Goal: Task Accomplishment & Management: Complete application form

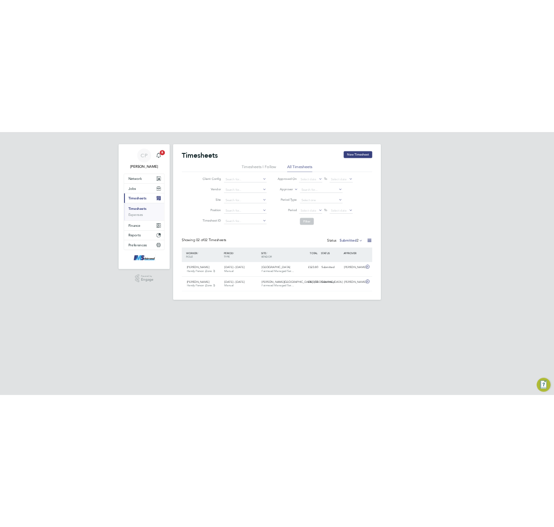
scroll to position [22, 76]
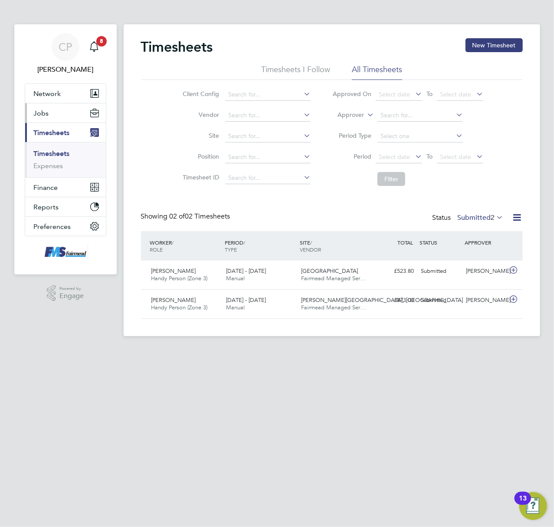
click at [61, 113] on button "Jobs" at bounding box center [65, 112] width 81 height 19
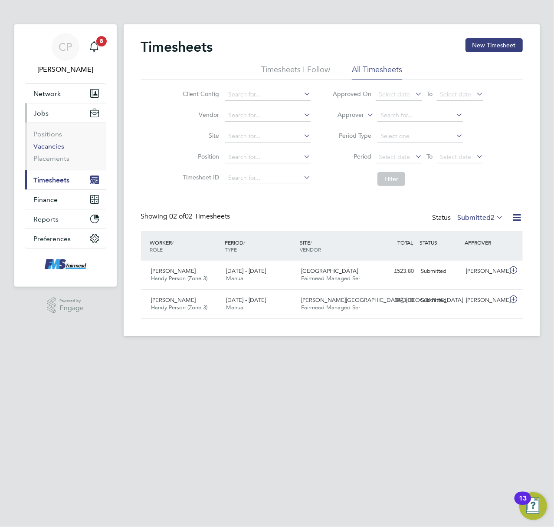
click at [54, 148] on link "Vacancies" at bounding box center [49, 146] width 31 height 8
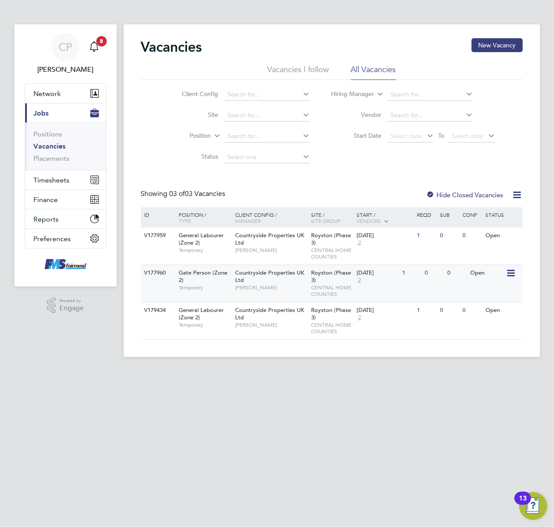
click at [293, 285] on span "[PERSON_NAME]" at bounding box center [271, 287] width 72 height 7
click at [268, 250] on span "[PERSON_NAME]" at bounding box center [271, 250] width 72 height 7
click at [52, 174] on button "Timesheets" at bounding box center [65, 179] width 81 height 19
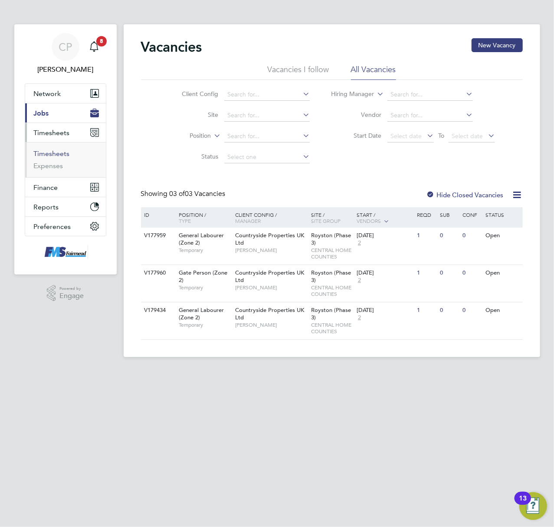
click at [64, 156] on link "Timesheets" at bounding box center [52, 153] width 36 height 8
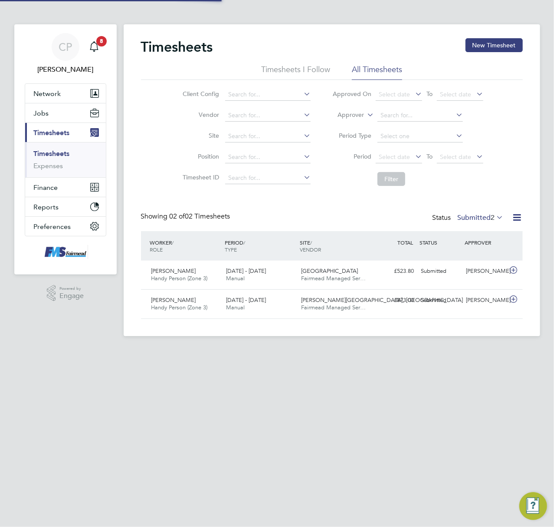
scroll to position [22, 76]
click at [486, 43] on button "New Timesheet" at bounding box center [494, 45] width 57 height 14
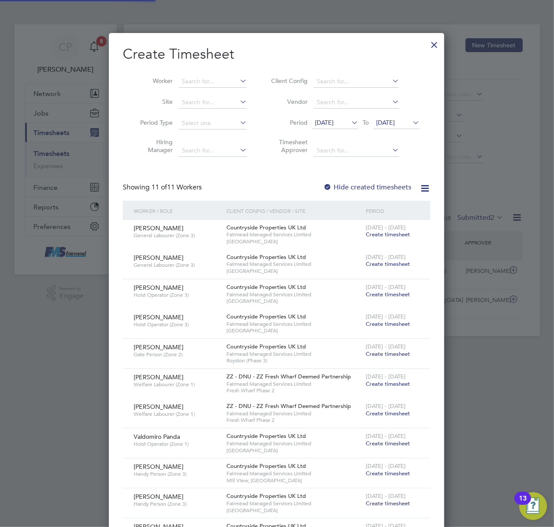
scroll to position [655, 336]
click at [208, 78] on input at bounding box center [213, 82] width 68 height 12
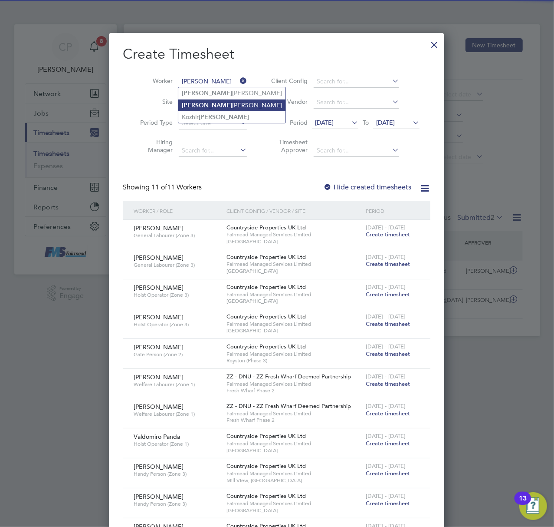
click at [210, 106] on li "Alan Neil" at bounding box center [231, 105] width 107 height 12
type input "[PERSON_NAME]"
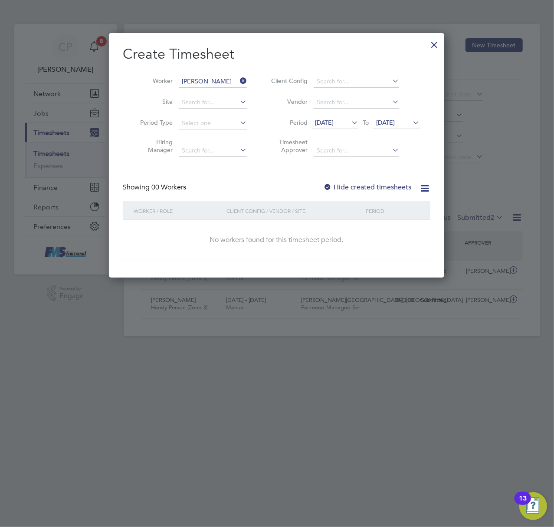
scroll to position [4, 4]
click at [334, 122] on span "[DATE]" at bounding box center [324, 123] width 19 height 8
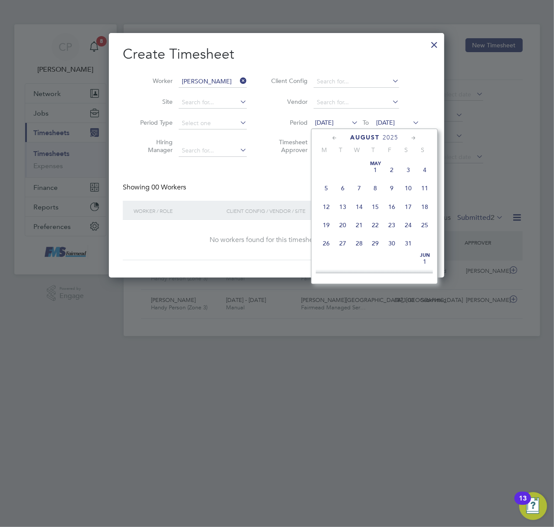
scroll to position [298, 0]
click at [326, 238] on span "25" at bounding box center [326, 238] width 16 height 16
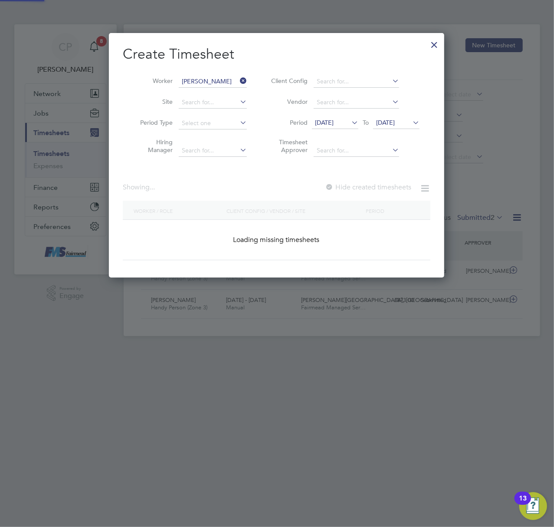
scroll to position [234, 336]
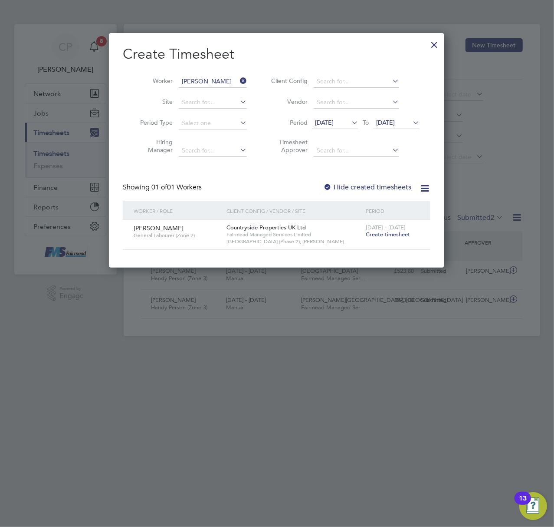
click at [378, 233] on span "Create timesheet" at bounding box center [388, 234] width 44 height 7
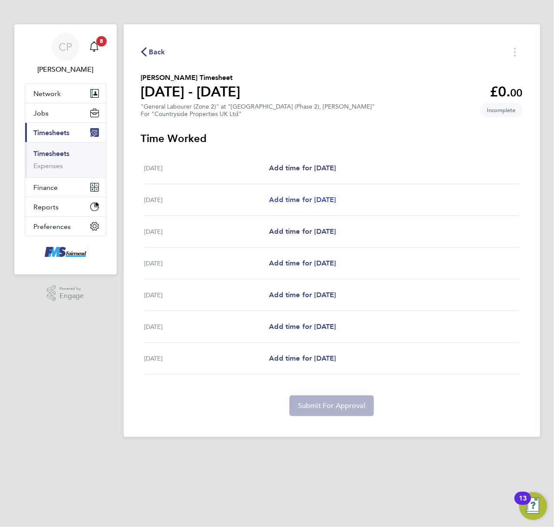
click at [283, 200] on span "Add time for [DATE]" at bounding box center [302, 199] width 67 height 8
select select "30"
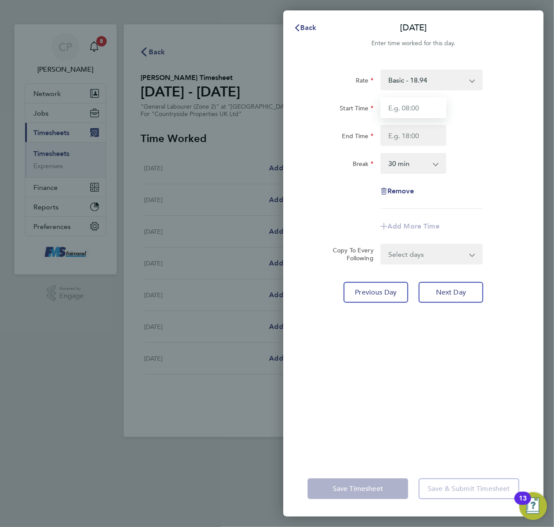
click at [417, 104] on input "Start Time" at bounding box center [414, 107] width 66 height 21
type input "07:30"
click at [417, 134] on input "End Time" at bounding box center [414, 135] width 66 height 21
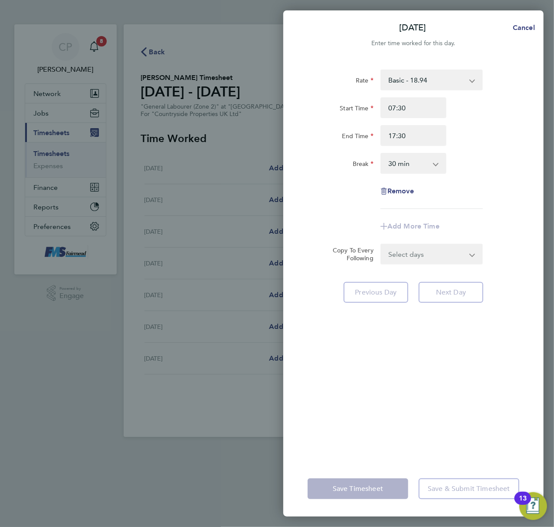
click at [476, 180] on div "Rate Basic - 18.94 Start Time 07:30 End Time 17:30 Break 0 min 15 min 30 min 45…" at bounding box center [414, 138] width 212 height 139
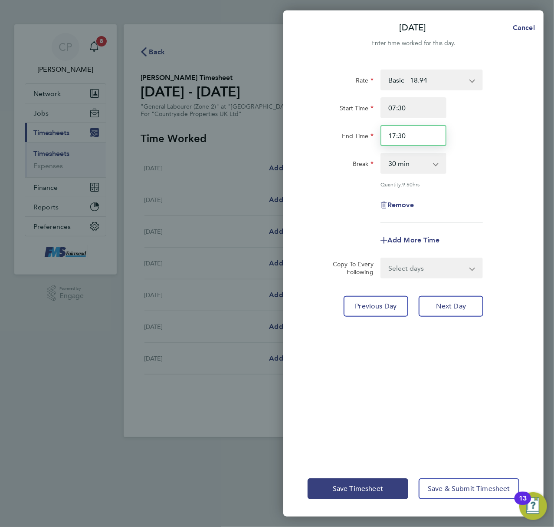
click at [412, 142] on input "17:30" at bounding box center [414, 135] width 66 height 21
type input "17:00"
click at [454, 274] on select "Select days Day Weekday (Mon-Fri) Weekend (Sat-Sun) [DATE] [DATE] [DATE] [DATE]…" at bounding box center [427, 267] width 91 height 19
select select "WEEKDAY"
click at [382, 258] on select "Select days Day Weekday (Mon-Fri) Weekend (Sat-Sun) [DATE] [DATE] [DATE] [DATE]…" at bounding box center [427, 267] width 91 height 19
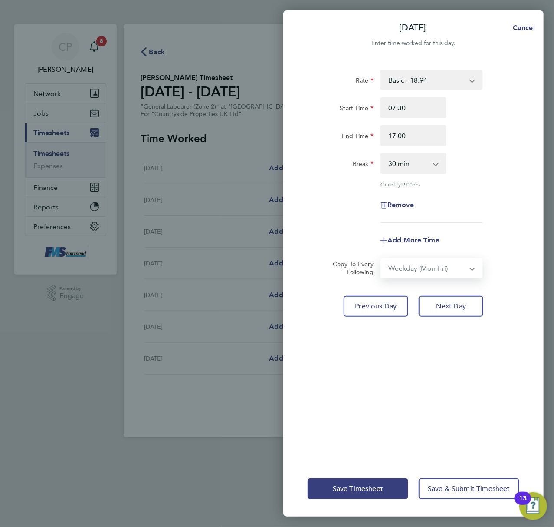
select select "[DATE]"
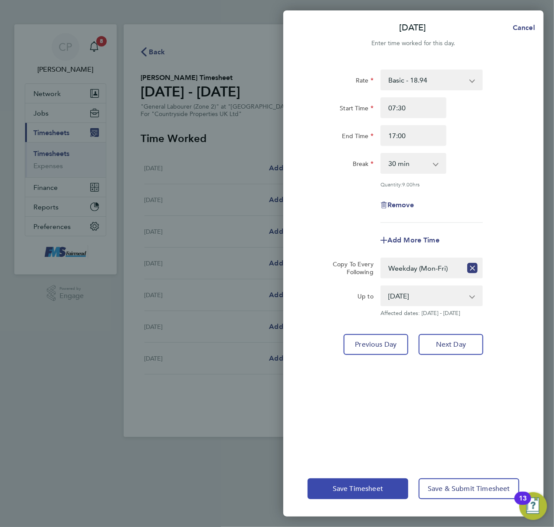
click at [351, 485] on span "Save Timesheet" at bounding box center [358, 488] width 50 height 9
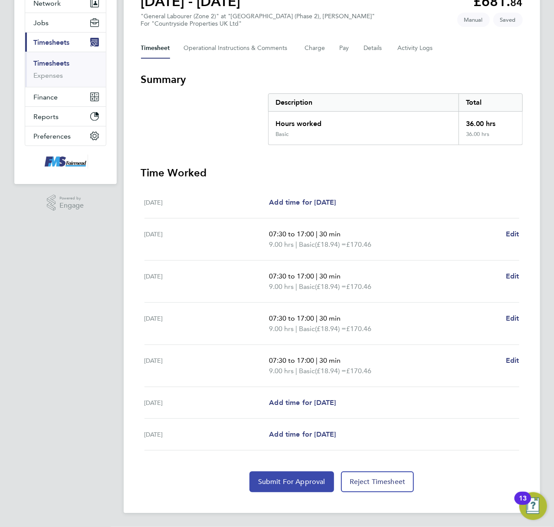
click at [287, 478] on span "Submit For Approval" at bounding box center [291, 481] width 67 height 9
click at [63, 65] on link "Timesheets" at bounding box center [52, 63] width 36 height 8
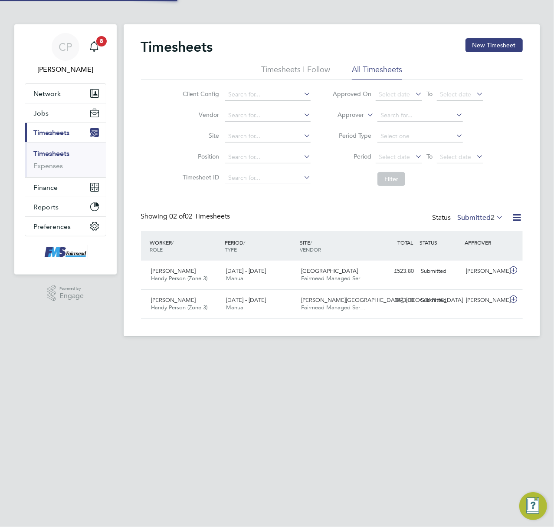
scroll to position [22, 76]
click at [478, 45] on button "New Timesheet" at bounding box center [494, 45] width 57 height 14
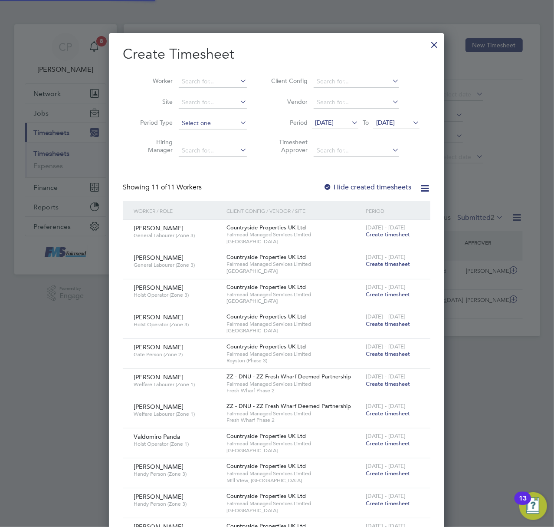
scroll to position [655, 336]
click at [207, 78] on input at bounding box center [213, 82] width 68 height 12
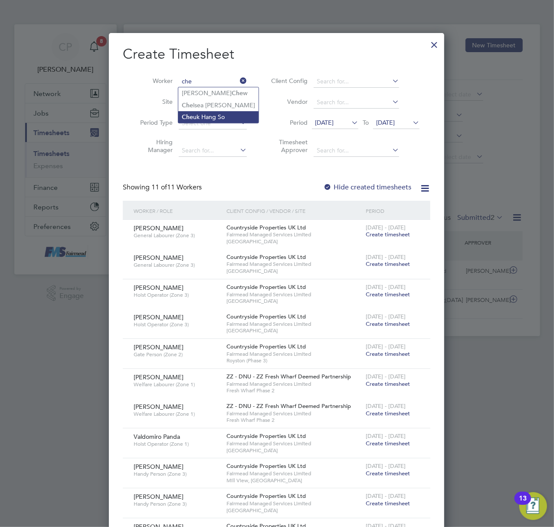
click at [218, 113] on li "Che uk Hang So" at bounding box center [218, 117] width 80 height 12
type input "[PERSON_NAME] Hang So"
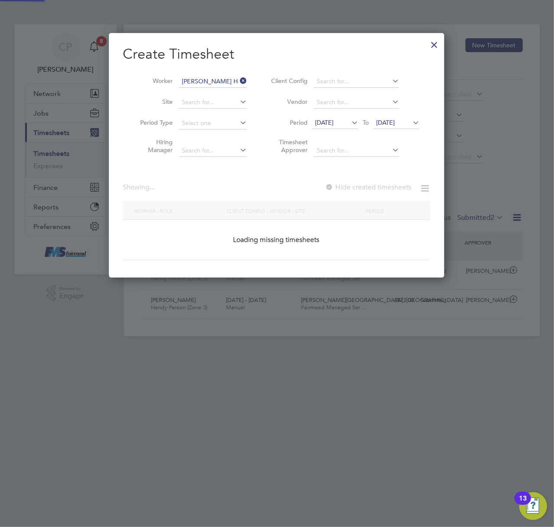
scroll to position [245, 336]
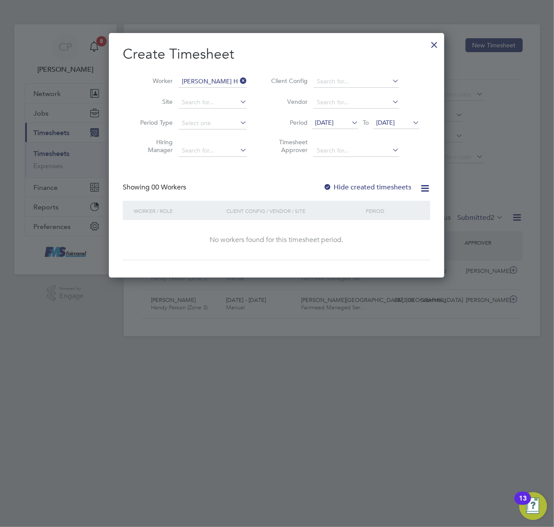
click at [367, 185] on label "Hide created timesheets" at bounding box center [367, 187] width 88 height 9
click at [332, 123] on span "[DATE]" at bounding box center [324, 123] width 19 height 8
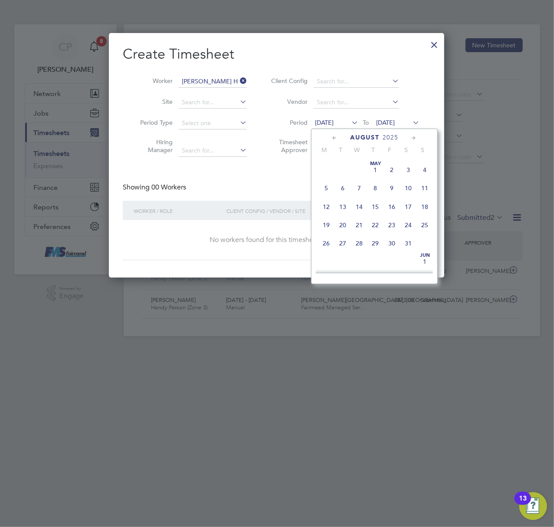
scroll to position [298, 0]
click at [325, 237] on span "25" at bounding box center [326, 238] width 16 height 16
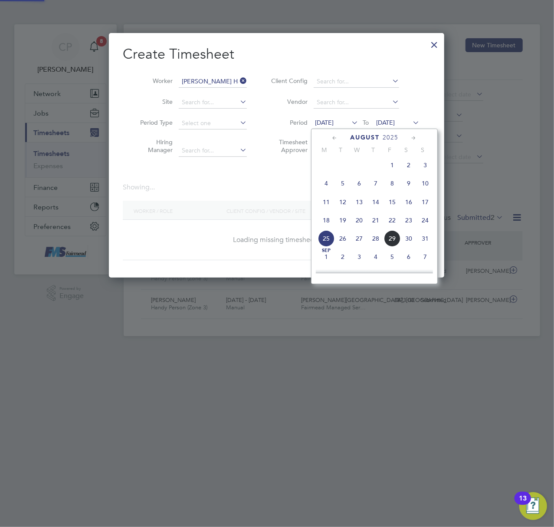
scroll to position [234, 336]
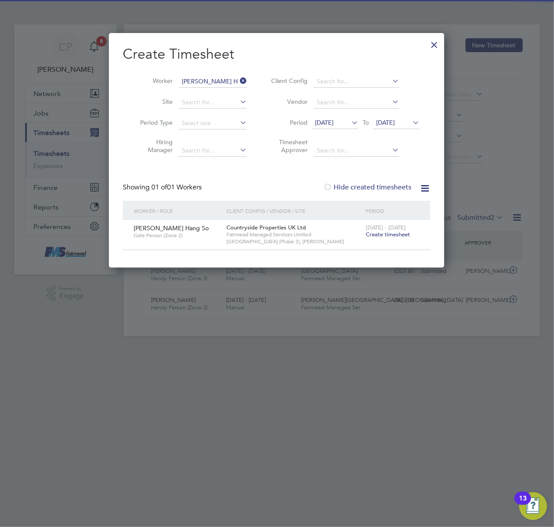
click at [389, 235] on span "Create timesheet" at bounding box center [388, 234] width 44 height 7
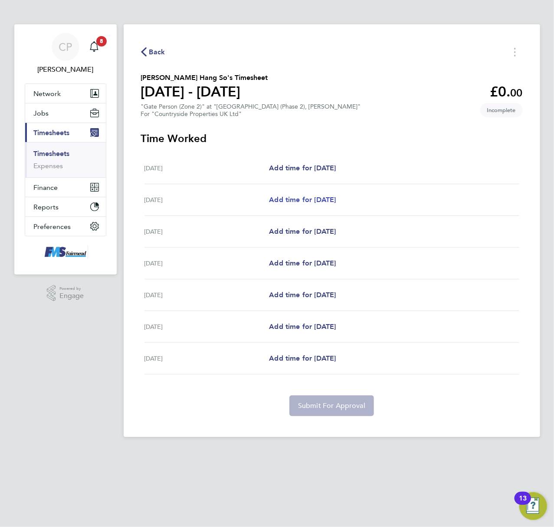
click at [293, 202] on span "Add time for [DATE]" at bounding box center [302, 199] width 67 height 8
select select "30"
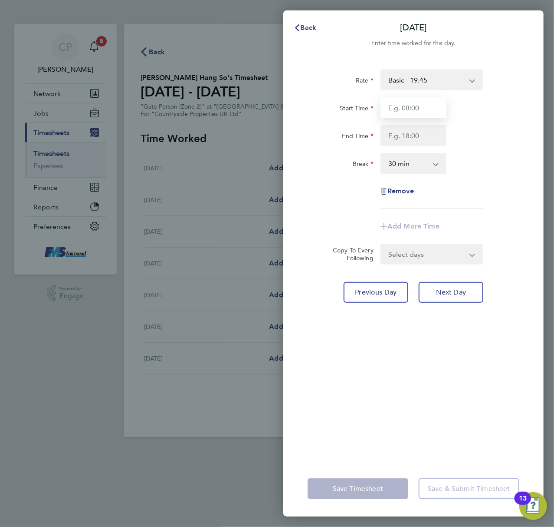
click at [395, 106] on input "Start Time" at bounding box center [414, 107] width 66 height 21
type input "07:30"
click at [403, 133] on input "End Time" at bounding box center [414, 135] width 66 height 21
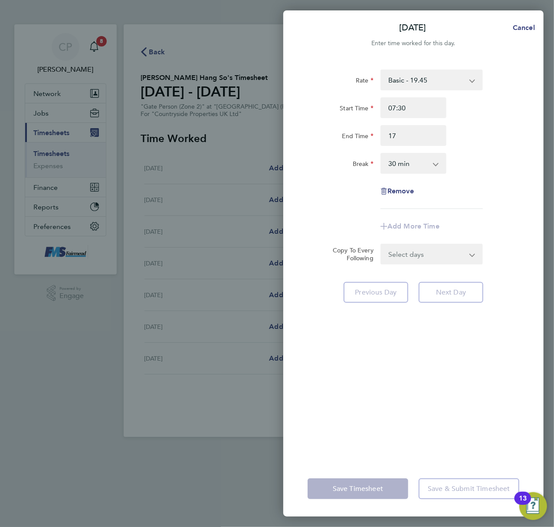
type input "17:00"
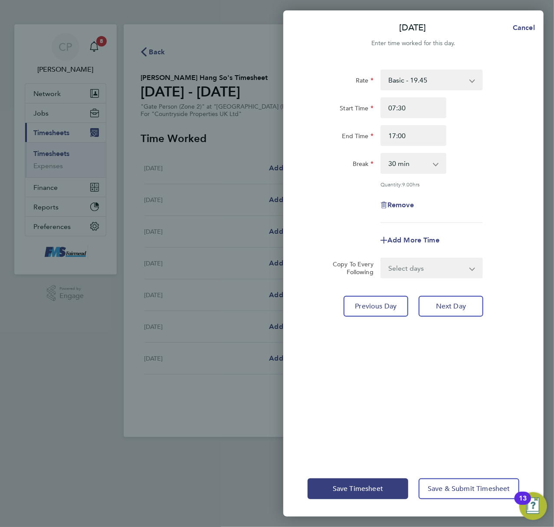
click at [487, 154] on div "Break 0 min 15 min 30 min 45 min 60 min 75 min 90 min" at bounding box center [413, 163] width 219 height 21
click at [428, 277] on div "Rate Basic - 19.45 Start Time 07:30 End Time 17:00 Break 0 min 15 min 30 min 45…" at bounding box center [413, 260] width 260 height 402
click at [428, 275] on select "Select days Day Weekday (Mon-Fri) Weekend (Sat-Sun) [DATE] [DATE] [DATE] [DATE]…" at bounding box center [427, 267] width 91 height 19
select select "WEEKDAY"
click at [382, 258] on select "Select days Day Weekday (Mon-Fri) Weekend (Sat-Sun) [DATE] [DATE] [DATE] [DATE]…" at bounding box center [427, 267] width 91 height 19
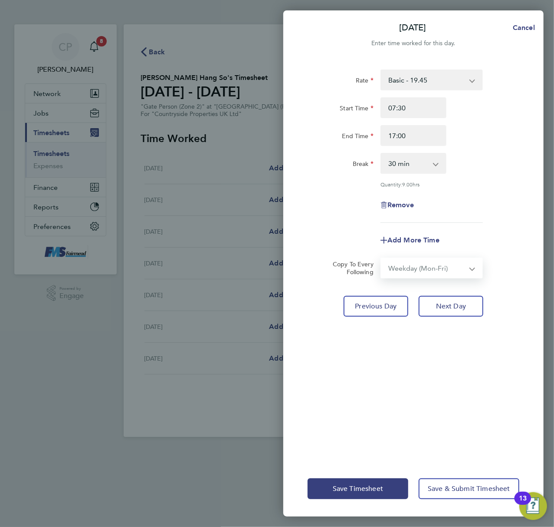
select select "[DATE]"
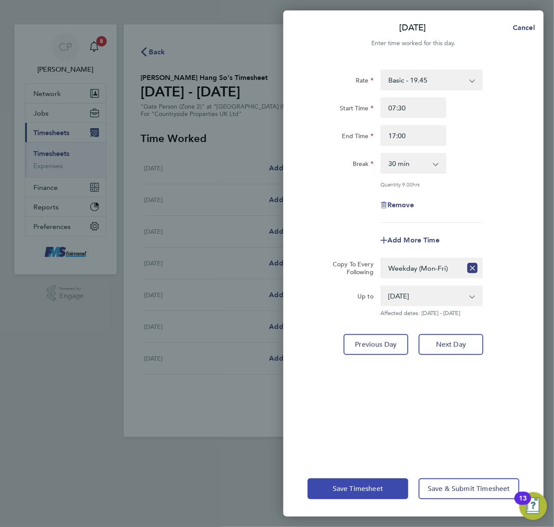
click at [355, 484] on button "Save Timesheet" at bounding box center [358, 488] width 101 height 21
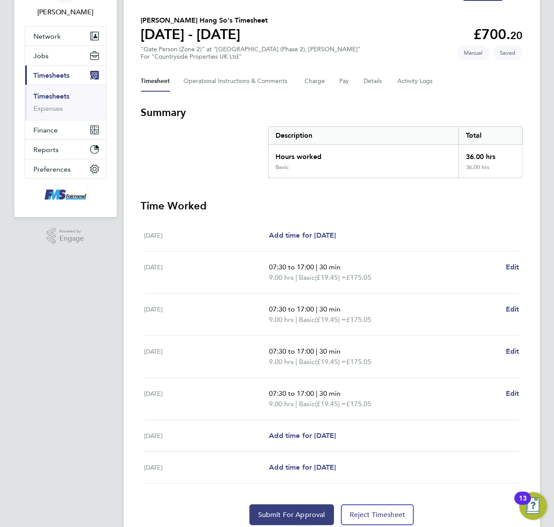
scroll to position [91, 0]
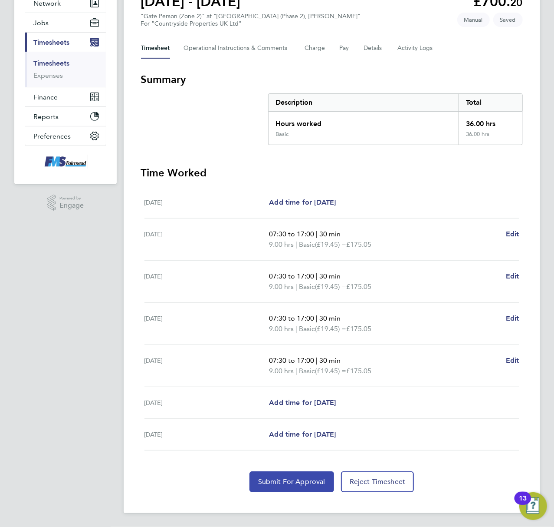
click at [292, 478] on span "Submit For Approval" at bounding box center [291, 481] width 67 height 9
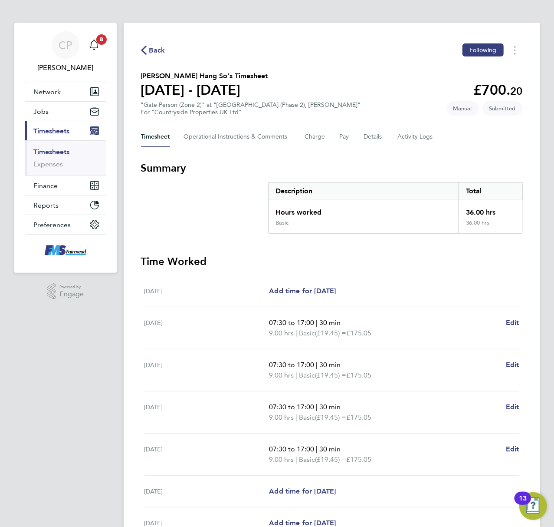
scroll to position [0, 0]
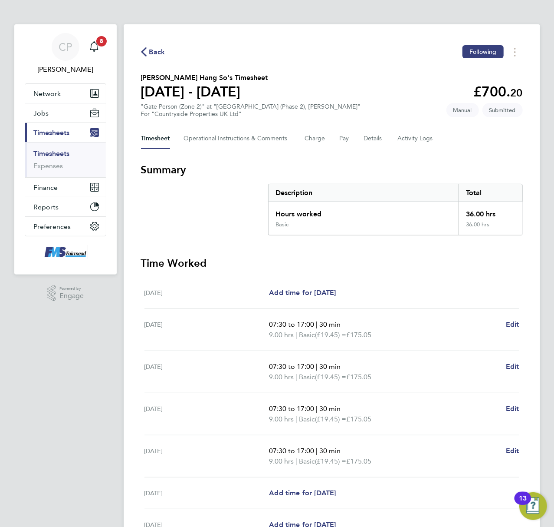
click at [56, 153] on link "Timesheets" at bounding box center [52, 153] width 36 height 8
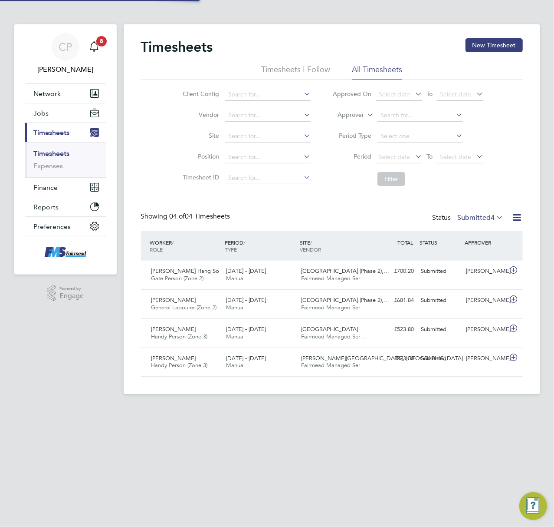
scroll to position [22, 76]
click at [489, 40] on button "New Timesheet" at bounding box center [494, 45] width 57 height 14
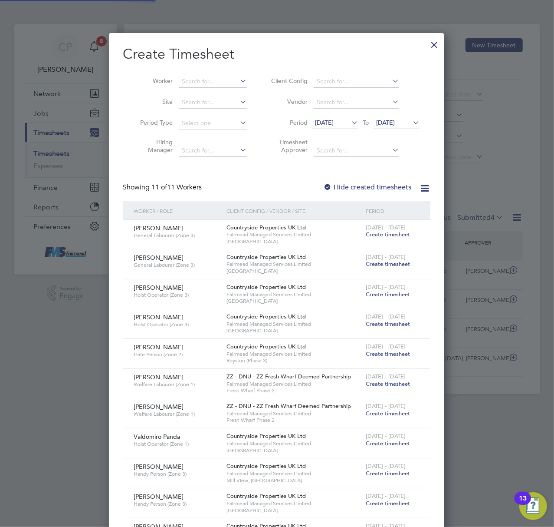
scroll to position [4, 4]
click at [191, 79] on input at bounding box center [213, 82] width 68 height 12
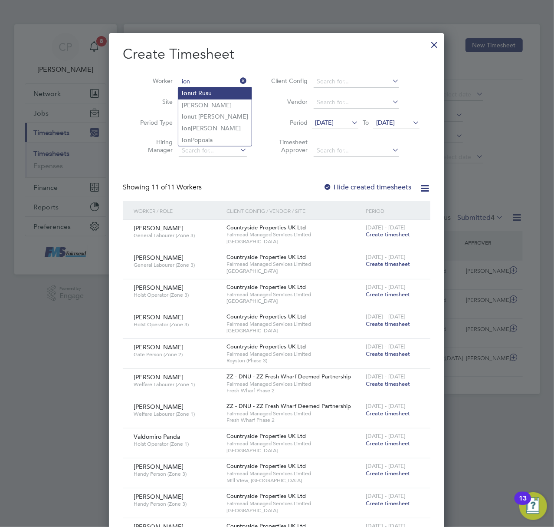
click at [211, 96] on li "Ion ut Rusu" at bounding box center [214, 93] width 73 height 12
type input "Ionut Rusu"
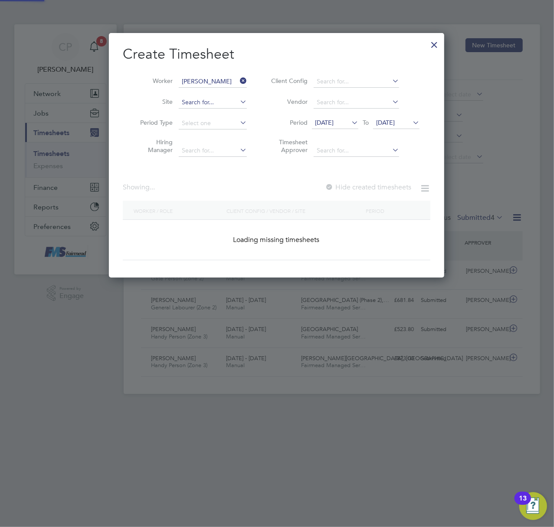
scroll to position [245, 336]
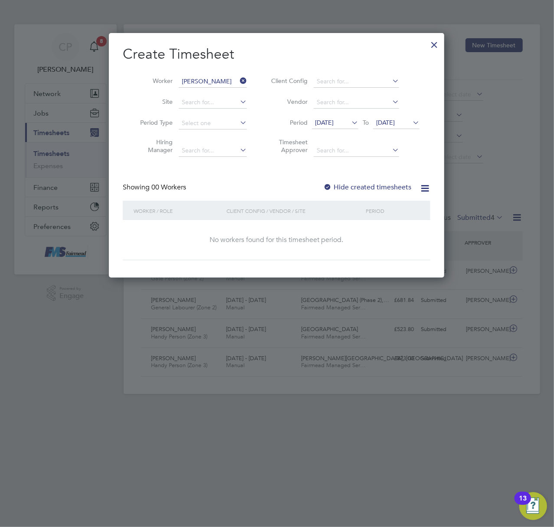
click at [346, 183] on label "Hide created timesheets" at bounding box center [367, 187] width 88 height 9
click at [330, 119] on span "[DATE]" at bounding box center [324, 123] width 19 height 8
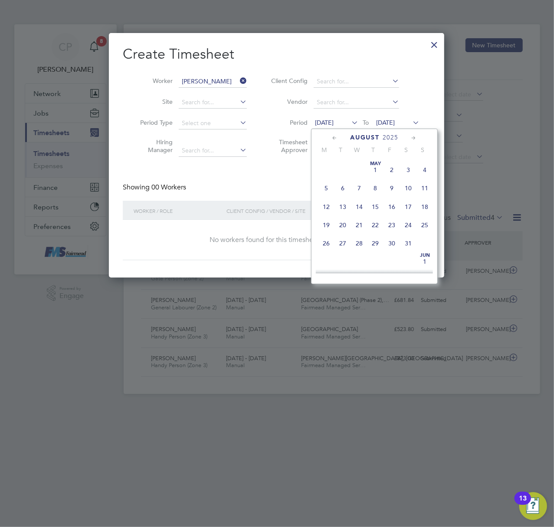
scroll to position [298, 0]
click at [327, 241] on span "25" at bounding box center [326, 238] width 16 height 16
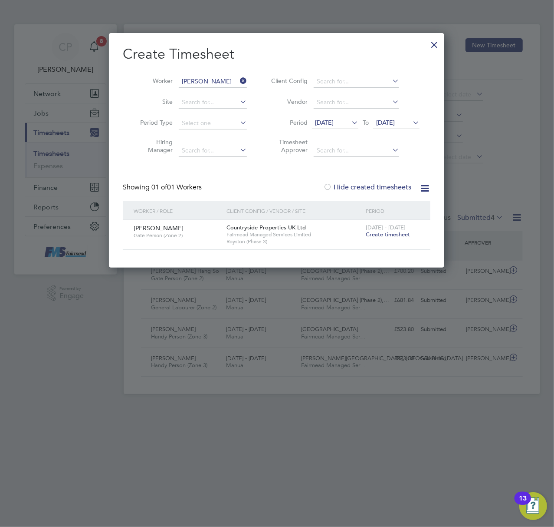
click at [397, 235] on span "Create timesheet" at bounding box center [388, 234] width 44 height 7
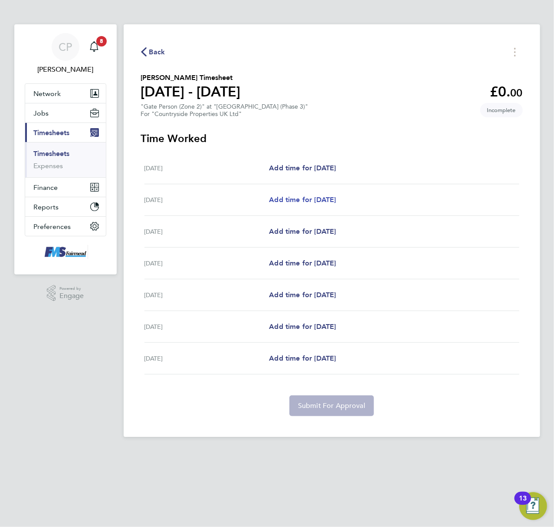
click at [325, 199] on span "Add time for [DATE]" at bounding box center [302, 199] width 67 height 8
select select "30"
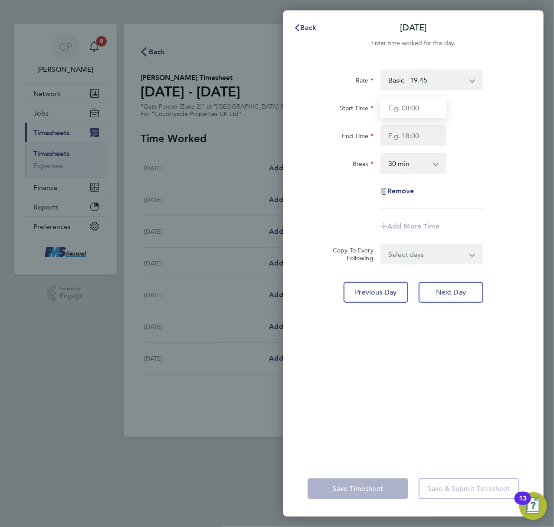
click at [403, 111] on input "Start Time" at bounding box center [414, 107] width 66 height 21
type input "07:30"
click at [419, 134] on input "End Time" at bounding box center [414, 135] width 66 height 21
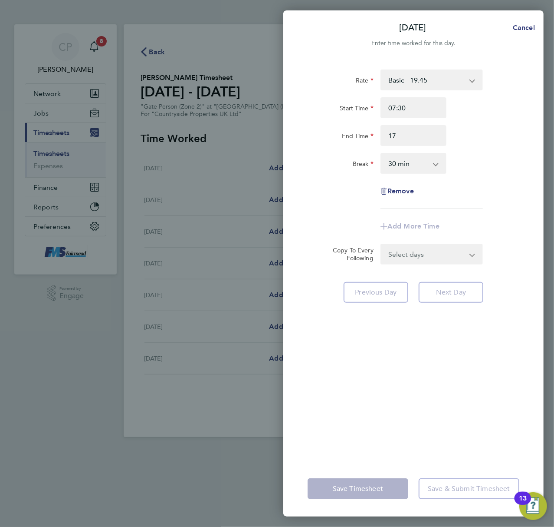
type input "17:00"
click at [456, 129] on div "End Time 17:00" at bounding box center [413, 135] width 219 height 21
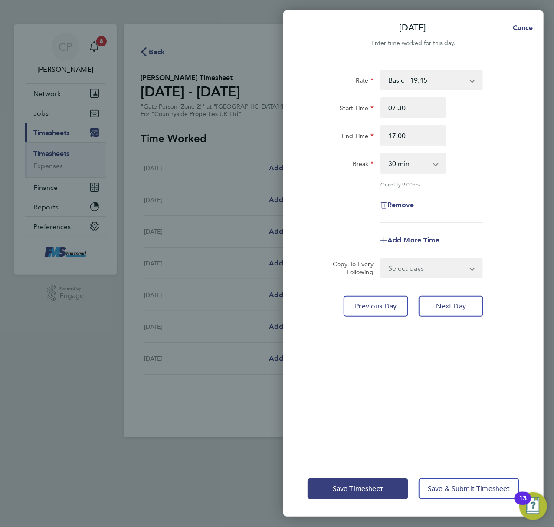
click at [436, 269] on select "Select days Day Weekday (Mon-Fri) Weekend (Sat-Sun) [DATE] [DATE] [DATE] [DATE]…" at bounding box center [427, 267] width 91 height 19
select select "WEEKDAY"
click at [382, 258] on select "Select days Day Weekday (Mon-Fri) Weekend (Sat-Sun) [DATE] [DATE] [DATE] [DATE]…" at bounding box center [427, 267] width 91 height 19
select select "[DATE]"
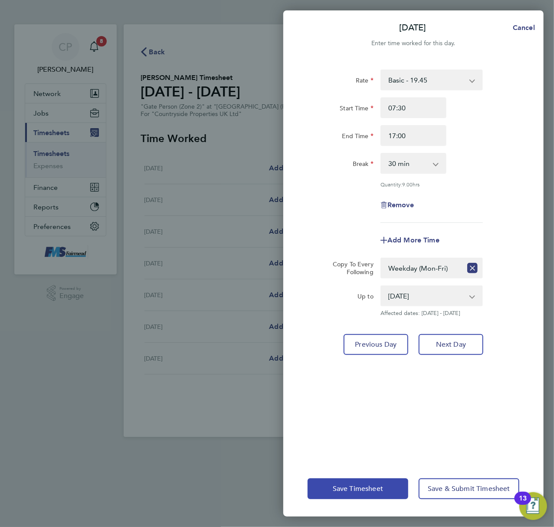
click at [341, 483] on button "Save Timesheet" at bounding box center [358, 488] width 101 height 21
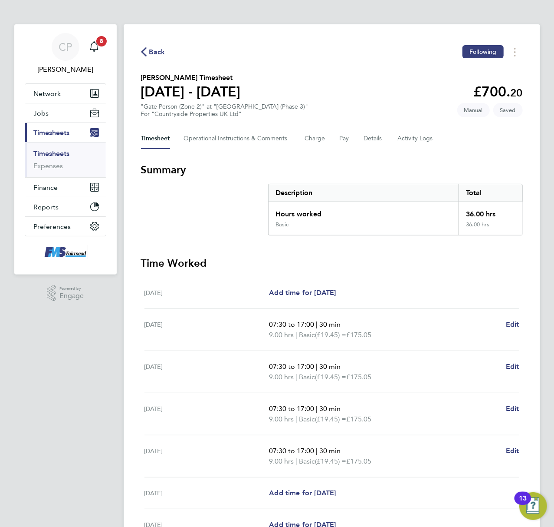
click at [112, 356] on app-navbar "CP Callum Pridmore Notifications 8 Applications: Network Team Members Businesse…" at bounding box center [65, 320] width 102 height 593
click at [46, 150] on link "Timesheets" at bounding box center [52, 153] width 36 height 8
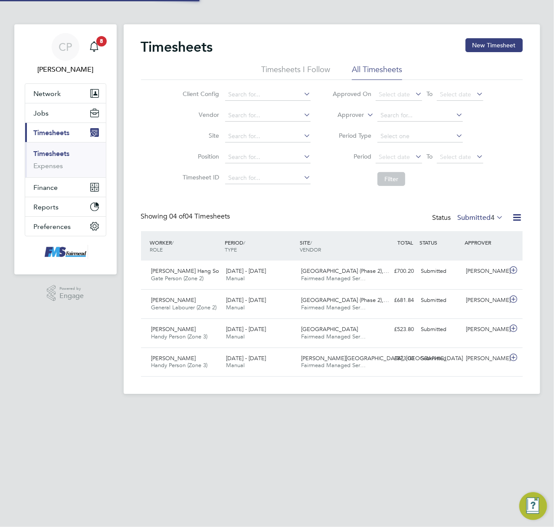
scroll to position [22, 76]
click at [477, 43] on button "New Timesheet" at bounding box center [494, 45] width 57 height 14
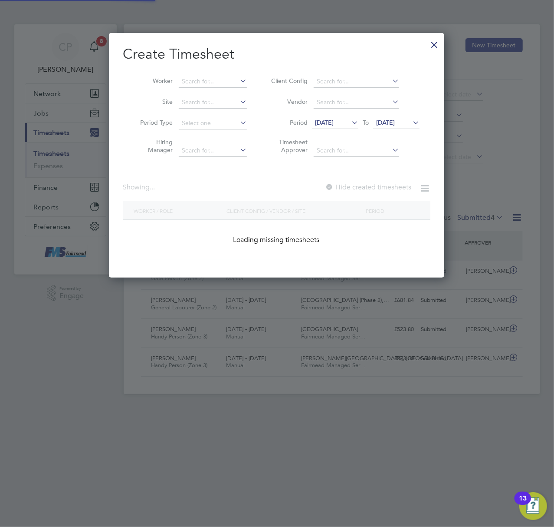
scroll to position [655, 336]
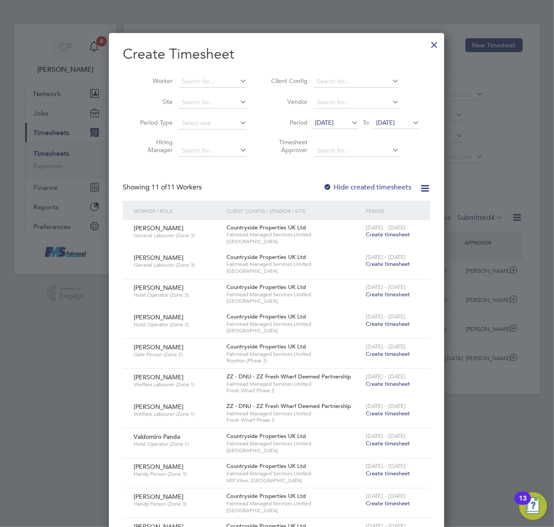
click at [194, 71] on li "Worker" at bounding box center [190, 81] width 135 height 21
click at [195, 73] on li "Worker" at bounding box center [190, 81] width 135 height 21
drag, startPoint x: 214, startPoint y: 74, endPoint x: 224, endPoint y: 77, distance: 11.0
click at [214, 73] on li "Worker" at bounding box center [190, 81] width 135 height 21
click at [224, 78] on input at bounding box center [213, 82] width 68 height 12
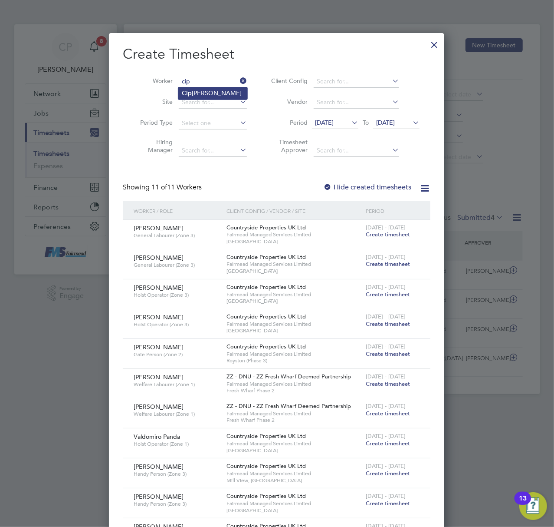
click at [183, 88] on li "Cip rian Jurca" at bounding box center [212, 93] width 69 height 12
type input "[PERSON_NAME]"
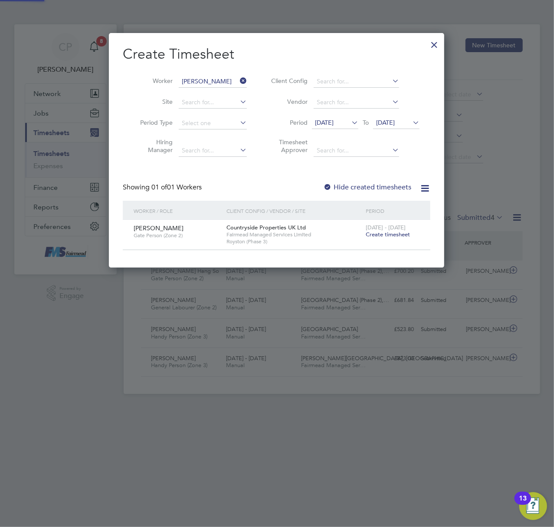
scroll to position [234, 336]
click at [285, 446] on div at bounding box center [277, 263] width 554 height 527
click at [278, 464] on div at bounding box center [277, 263] width 554 height 527
click at [360, 188] on label "Hide created timesheets" at bounding box center [367, 187] width 88 height 9
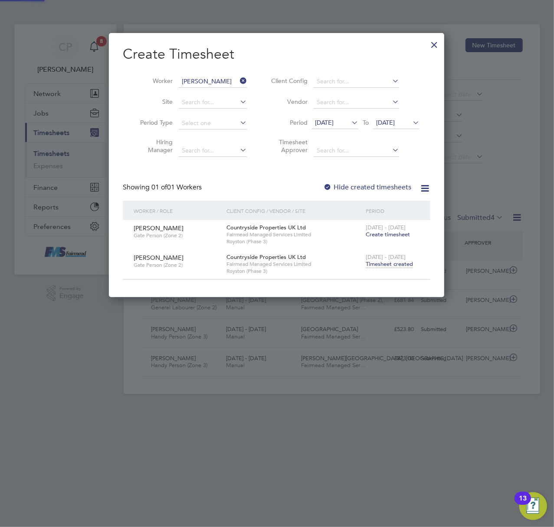
scroll to position [264, 336]
click at [385, 265] on span "Timesheet created" at bounding box center [389, 264] width 47 height 8
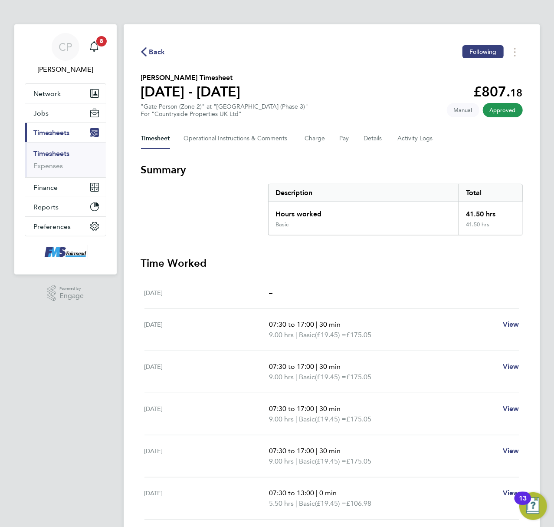
click at [221, 236] on section "Summary Description Total Hours worked 41.50 hrs Basic 41.50 hrs Time Worked Mo…" at bounding box center [332, 378] width 382 height 430
click at [158, 51] on span "Back" at bounding box center [157, 52] width 16 height 10
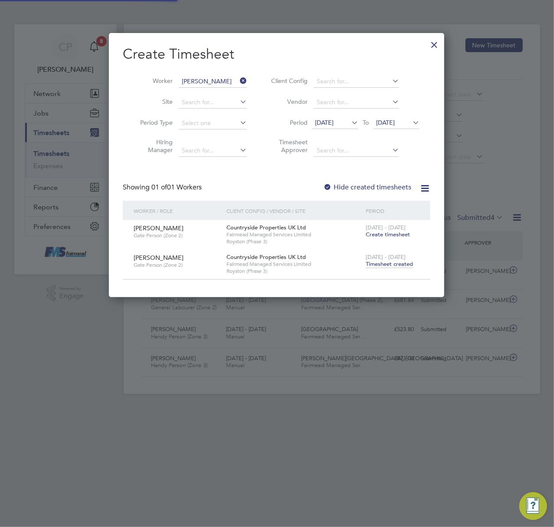
scroll to position [22, 76]
click at [330, 122] on span "[DATE]" at bounding box center [324, 123] width 19 height 8
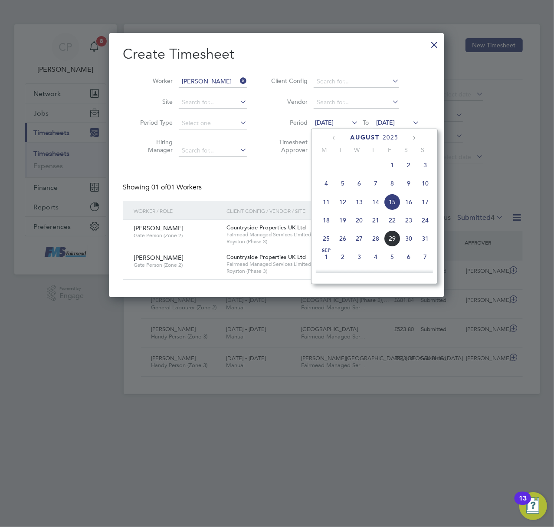
click at [325, 239] on span "25" at bounding box center [326, 238] width 16 height 16
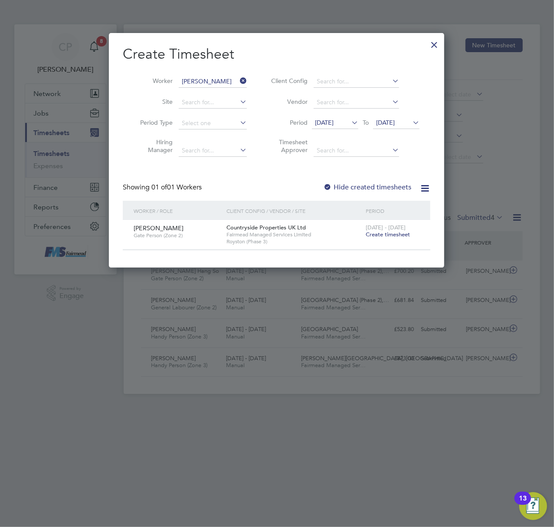
click at [394, 233] on span "Create timesheet" at bounding box center [388, 234] width 44 height 7
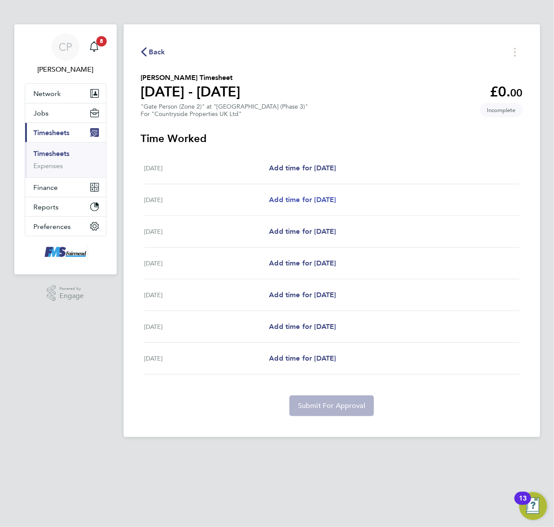
click at [287, 198] on span "Add time for [DATE]" at bounding box center [302, 199] width 67 height 8
select select "30"
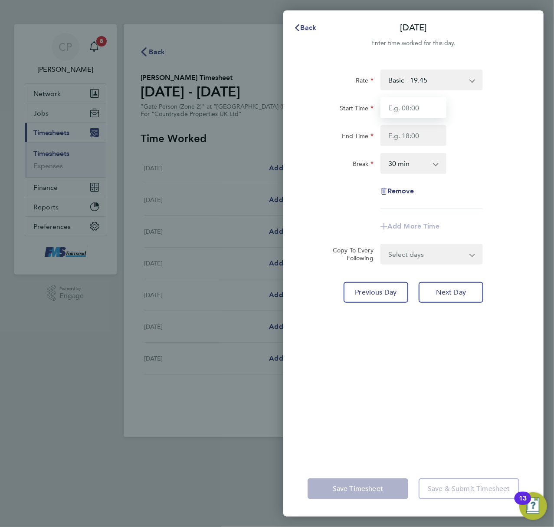
click at [406, 108] on input "Start Time" at bounding box center [414, 107] width 66 height 21
type input "07:30"
click at [392, 128] on input "End Time" at bounding box center [414, 135] width 66 height 21
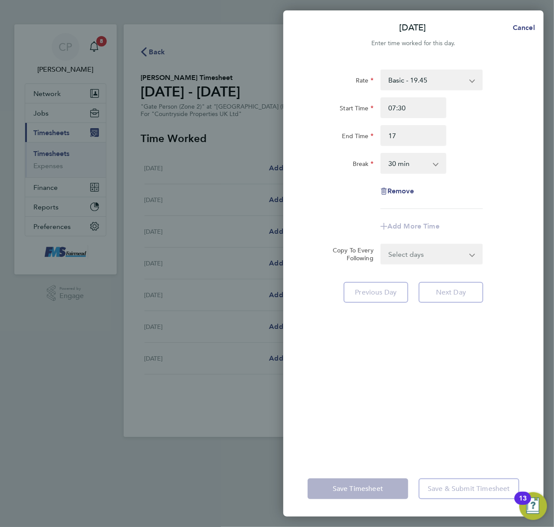
type input "17:00"
click at [494, 167] on div "Break 0 min 15 min 30 min 45 min 60 min 75 min 90 min" at bounding box center [413, 163] width 219 height 21
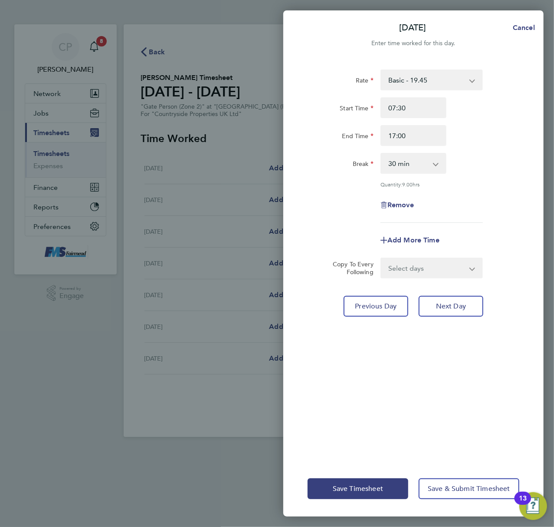
click at [434, 266] on select "Select days Day Weekday (Mon-Fri) Weekend (Sat-Sun) [DATE] [DATE] [DATE] [DATE]…" at bounding box center [427, 267] width 91 height 19
select select "WEEKDAY"
click at [382, 258] on select "Select days Day Weekday (Mon-Fri) Weekend (Sat-Sun) [DATE] [DATE] [DATE] [DATE]…" at bounding box center [427, 267] width 91 height 19
select select "[DATE]"
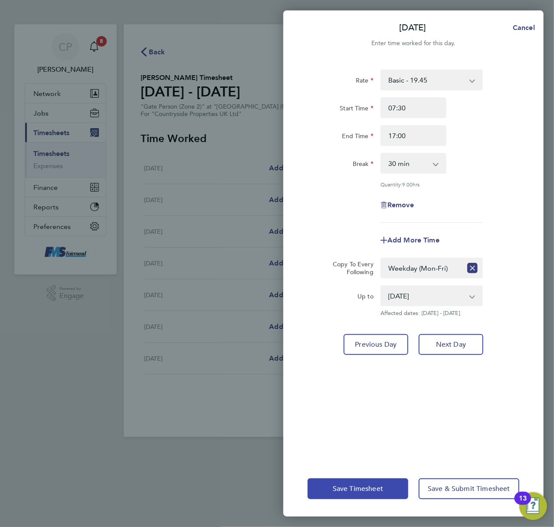
click at [363, 488] on span "Save Timesheet" at bounding box center [358, 488] width 50 height 9
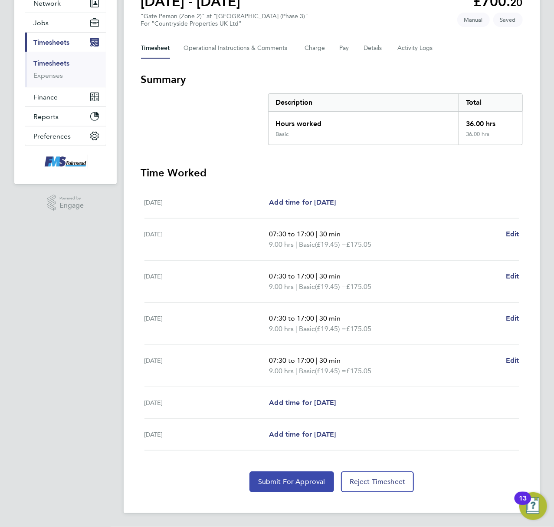
click at [277, 480] on span "Submit For Approval" at bounding box center [291, 481] width 67 height 9
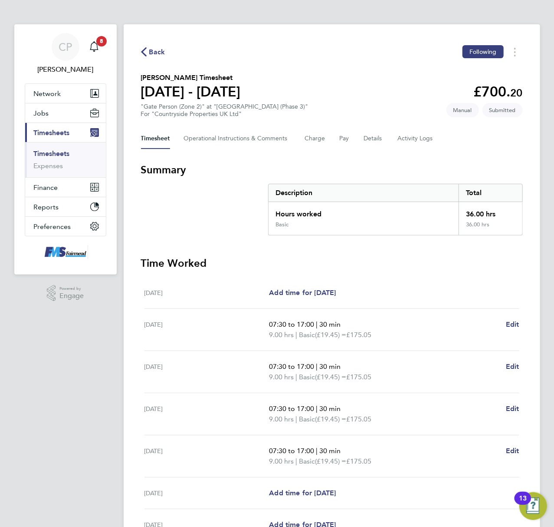
click at [58, 151] on link "Timesheets" at bounding box center [52, 153] width 36 height 8
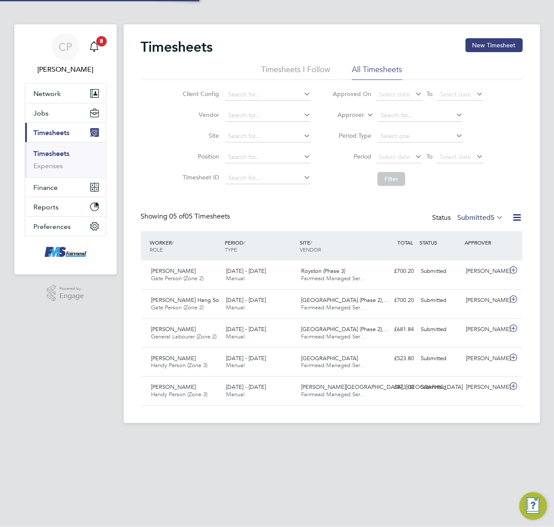
scroll to position [22, 76]
click at [474, 40] on button "New Timesheet" at bounding box center [494, 45] width 57 height 14
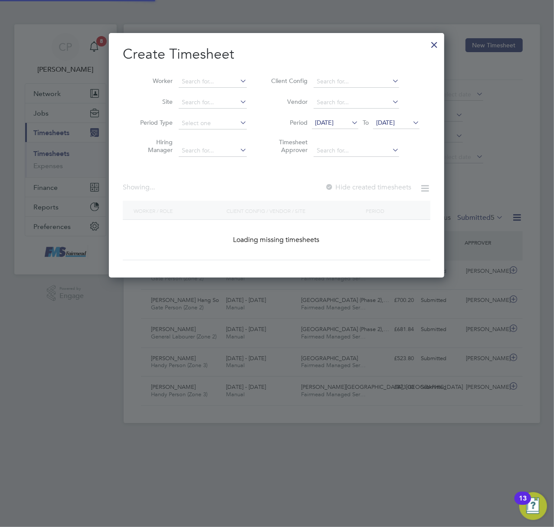
scroll to position [655, 336]
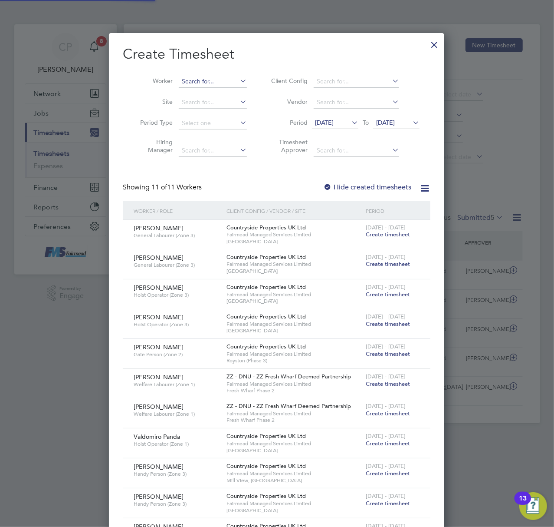
click at [195, 86] on input at bounding box center [213, 82] width 68 height 12
click at [219, 94] on li "John Scot t" at bounding box center [234, 93] width 112 height 12
type input "[PERSON_NAME]"
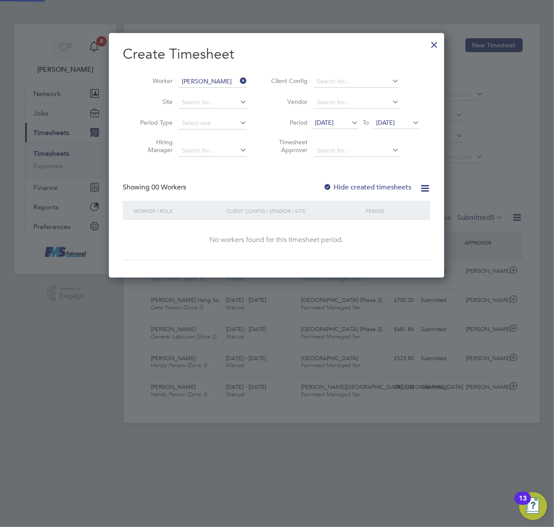
scroll to position [245, 336]
click at [339, 117] on span "[DATE]" at bounding box center [335, 123] width 46 height 12
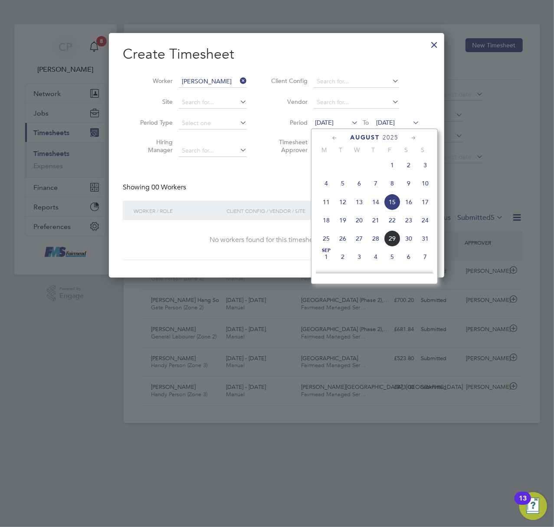
click at [323, 241] on span "25" at bounding box center [326, 238] width 16 height 16
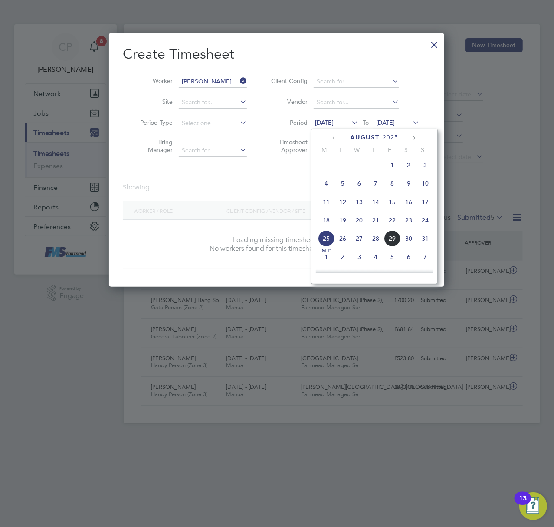
scroll to position [4, 4]
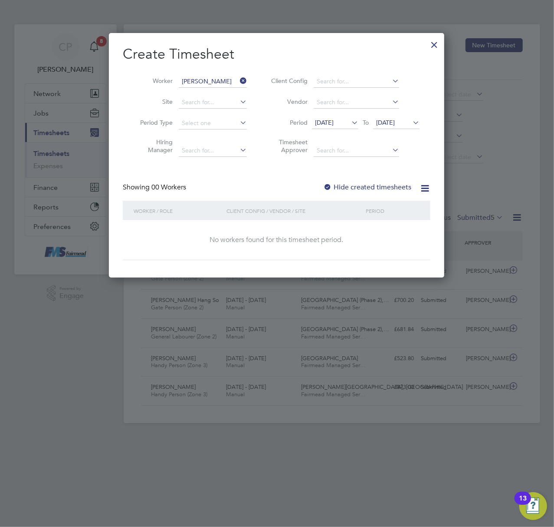
click at [374, 185] on label "Hide created timesheets" at bounding box center [367, 187] width 88 height 9
click at [395, 119] on span "[DATE]" at bounding box center [385, 123] width 19 height 8
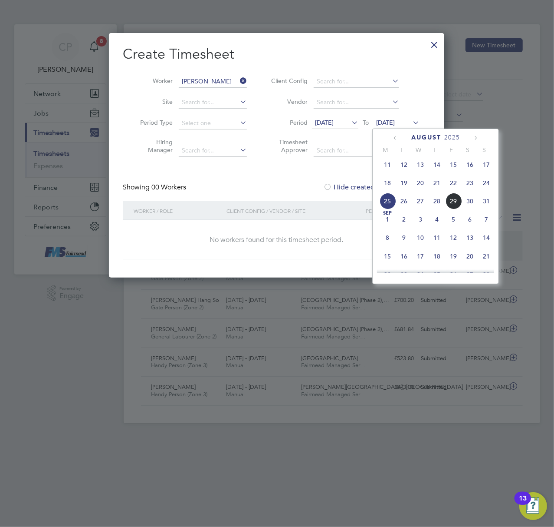
click at [486, 202] on span "31" at bounding box center [486, 201] width 16 height 16
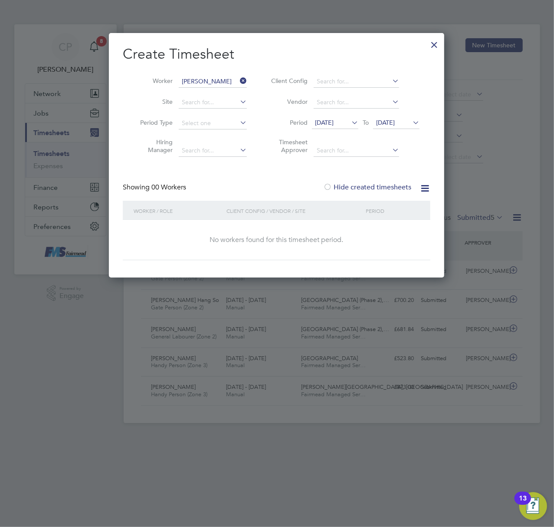
click at [238, 78] on icon at bounding box center [238, 81] width 0 height 12
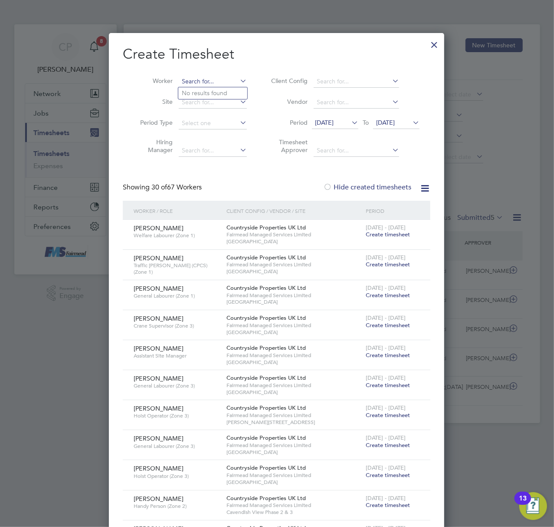
click at [194, 77] on input at bounding box center [213, 82] width 68 height 12
type input "Johns"
click at [434, 44] on div at bounding box center [435, 43] width 16 height 16
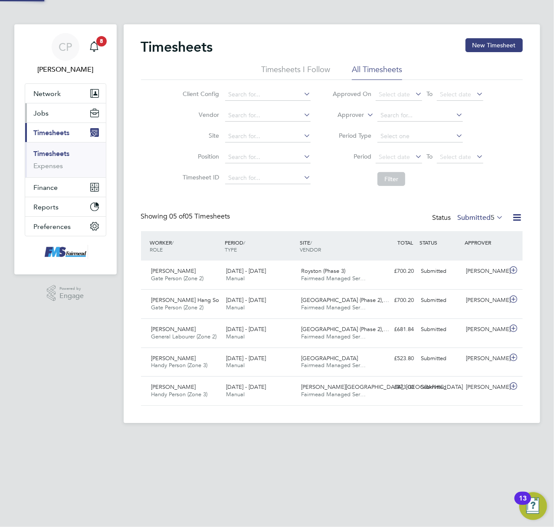
drag, startPoint x: 47, startPoint y: 114, endPoint x: 50, endPoint y: 121, distance: 7.6
click at [47, 113] on span "Jobs" at bounding box center [41, 113] width 15 height 8
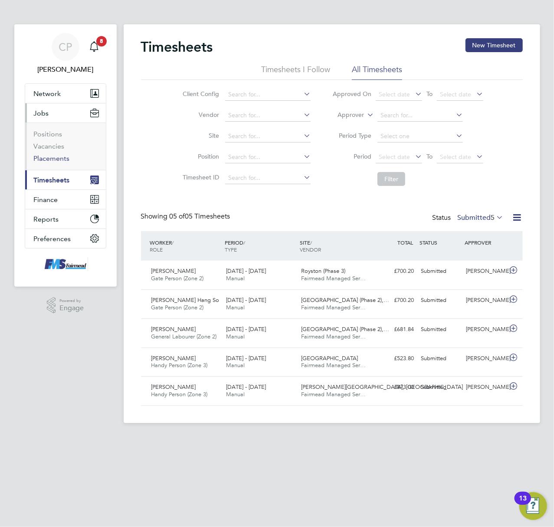
click at [53, 159] on link "Placements" at bounding box center [52, 158] width 36 height 8
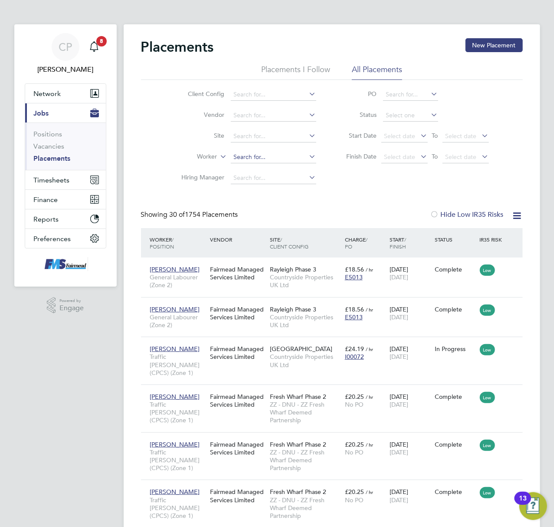
click at [242, 157] on input at bounding box center [274, 157] width 86 height 12
click at [275, 166] on li "John Scott" at bounding box center [284, 169] width 109 height 12
type input "[PERSON_NAME]"
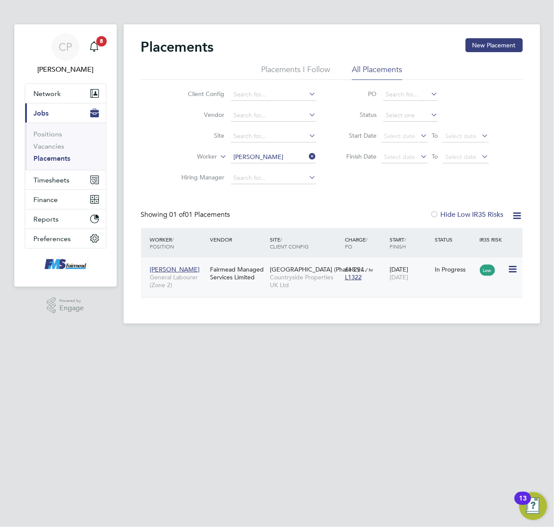
click at [382, 283] on div "£18.94 / hr L1322" at bounding box center [365, 273] width 45 height 24
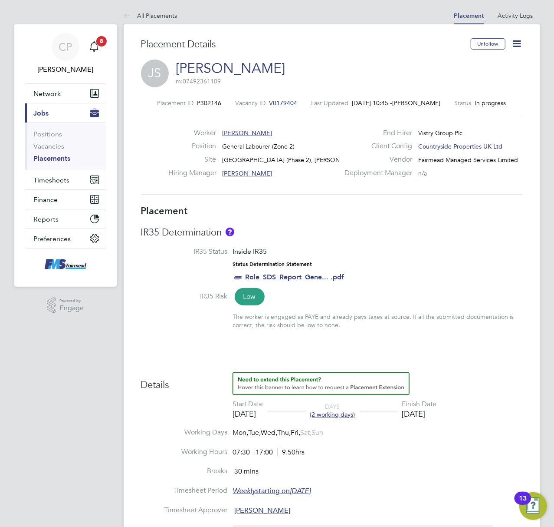
click at [163, 164] on div "Worker [PERSON_NAME] Position General Labourer (Zone 2) Site [GEOGRAPHIC_DATA] …" at bounding box center [332, 155] width 389 height 55
click at [167, 323] on label at bounding box center [184, 320] width 87 height 14
click at [56, 183] on span "Timesheets" at bounding box center [52, 180] width 36 height 8
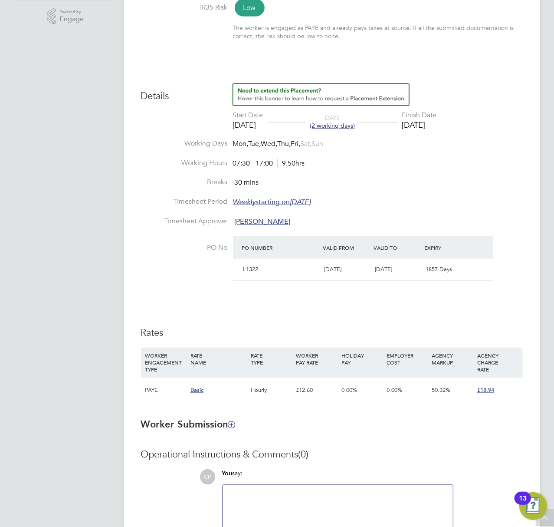
scroll to position [145, 0]
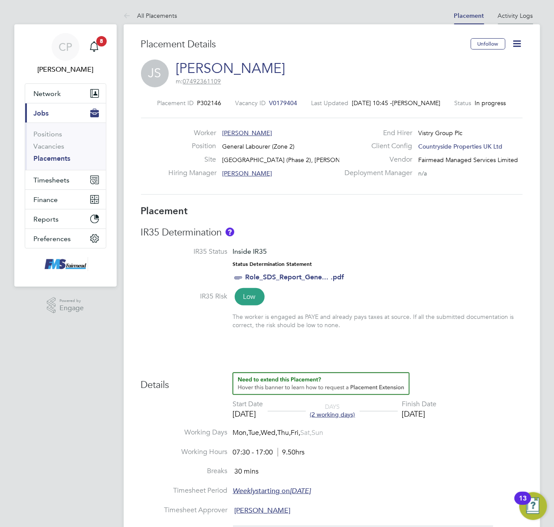
click at [517, 14] on link "Activity Logs" at bounding box center [515, 16] width 35 height 8
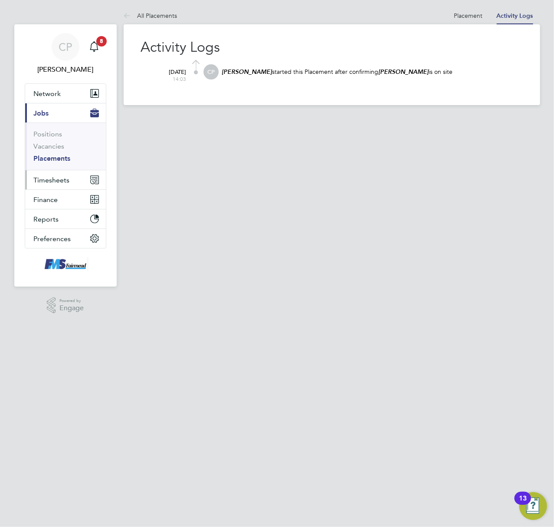
click at [45, 181] on span "Timesheets" at bounding box center [52, 180] width 36 height 8
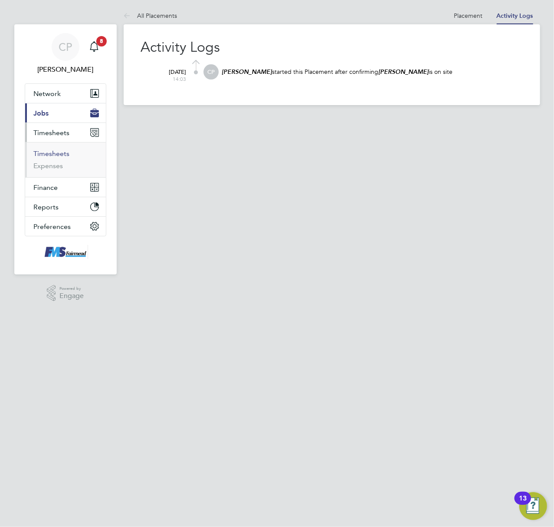
click at [54, 150] on link "Timesheets" at bounding box center [52, 153] width 36 height 8
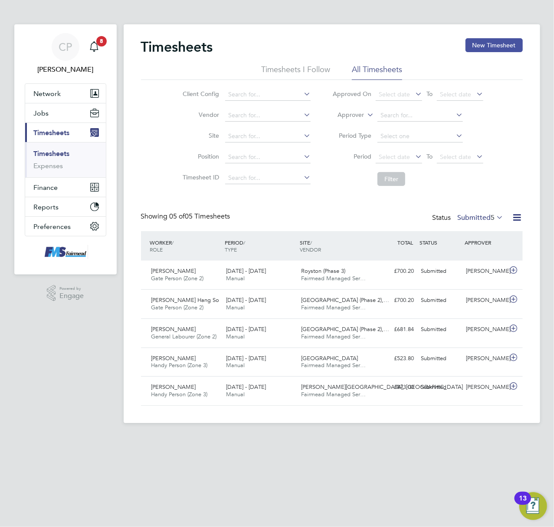
click at [480, 44] on button "New Timesheet" at bounding box center [494, 45] width 57 height 14
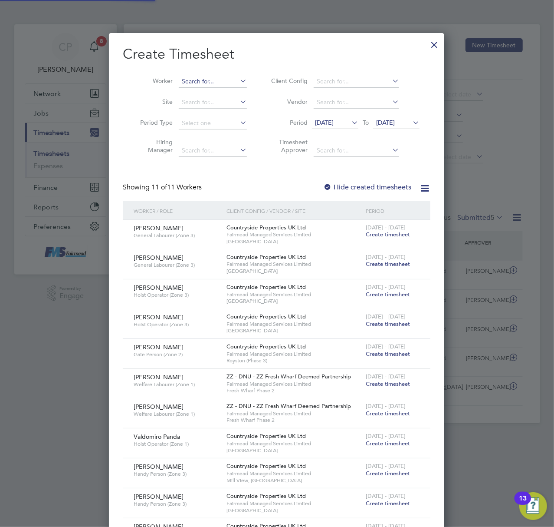
click at [212, 77] on input at bounding box center [213, 82] width 68 height 12
click at [212, 88] on li "John Scott" at bounding box center [232, 93] width 109 height 12
type input "[PERSON_NAME]"
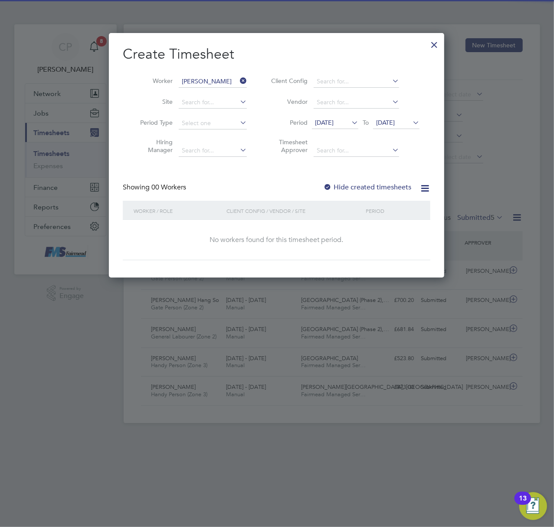
click at [377, 185] on label "Hide created timesheets" at bounding box center [367, 187] width 88 height 9
click at [376, 188] on label "Hide created timesheets" at bounding box center [367, 187] width 88 height 9
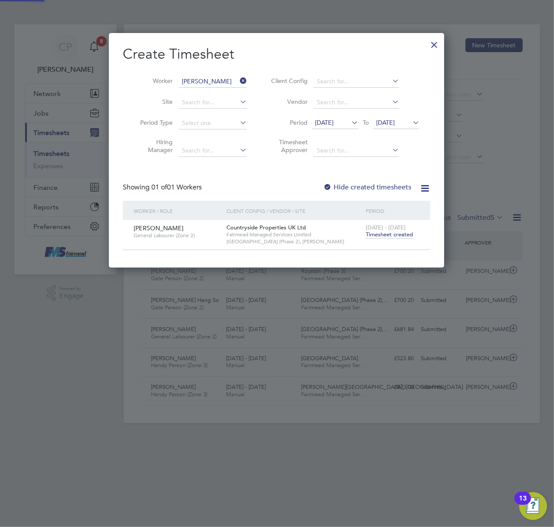
click at [376, 188] on label "Hide created timesheets" at bounding box center [367, 187] width 88 height 9
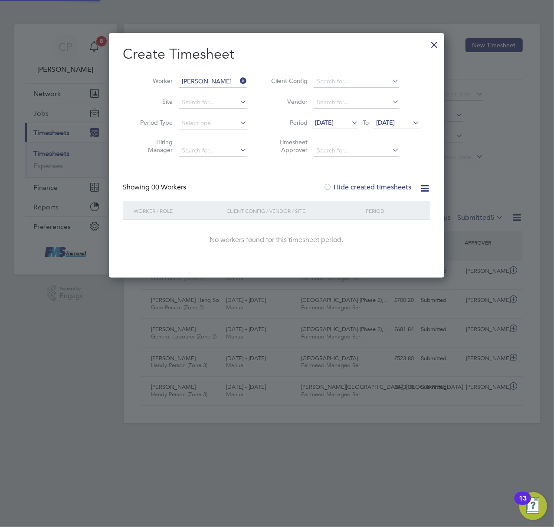
click at [376, 188] on label "Hide created timesheets" at bounding box center [367, 187] width 88 height 9
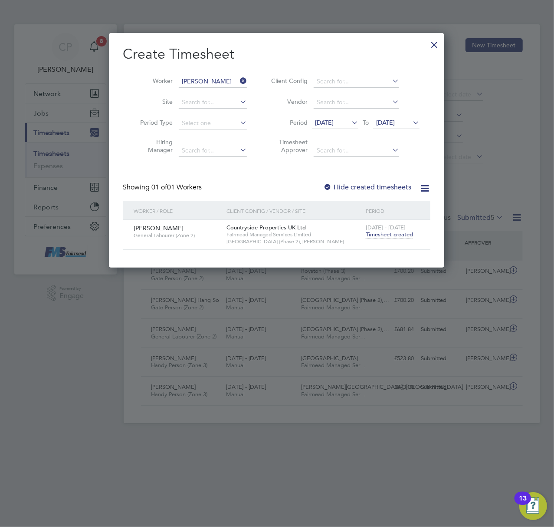
click at [376, 234] on span "Timesheet created" at bounding box center [389, 235] width 47 height 8
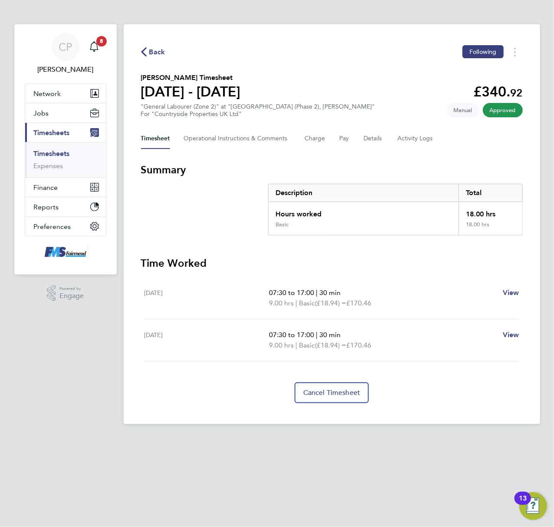
click at [56, 151] on link "Timesheets" at bounding box center [52, 153] width 36 height 8
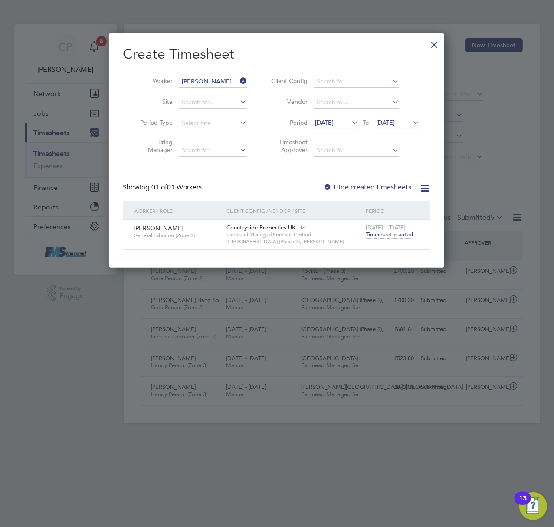
click at [438, 42] on div at bounding box center [435, 43] width 16 height 16
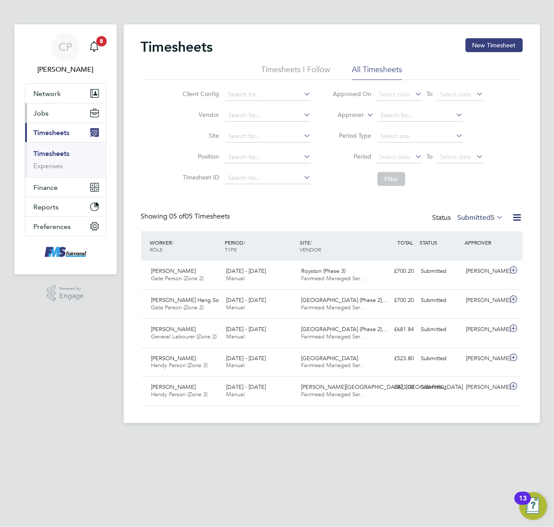
click at [59, 107] on button "Jobs" at bounding box center [65, 112] width 81 height 19
click at [56, 114] on button "Jobs" at bounding box center [65, 112] width 81 height 19
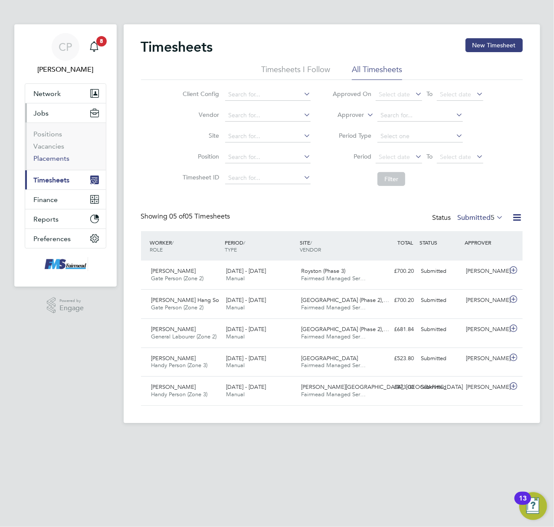
click at [56, 158] on link "Placements" at bounding box center [52, 158] width 36 height 8
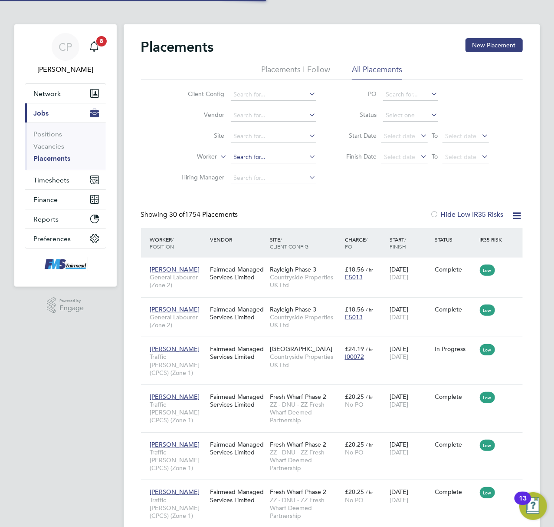
scroll to position [32, 61]
click at [252, 152] on input at bounding box center [274, 157] width 86 height 12
type input "johnscott"
click at [254, 152] on input at bounding box center [274, 157] width 86 height 12
type input "John scoot"
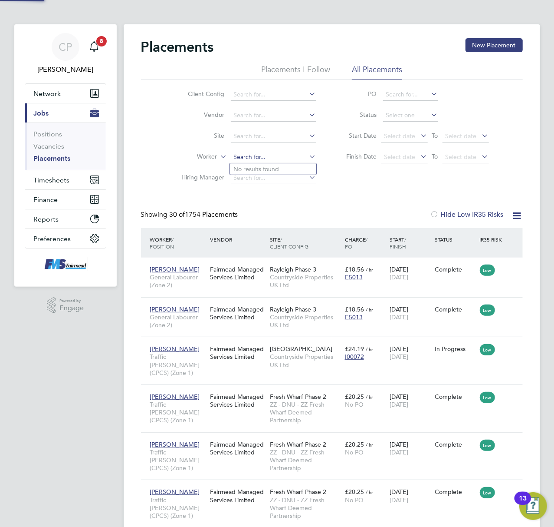
click at [267, 159] on input at bounding box center [274, 157] width 86 height 12
click at [269, 168] on li "John Scott" at bounding box center [284, 169] width 109 height 12
type input "[PERSON_NAME]"
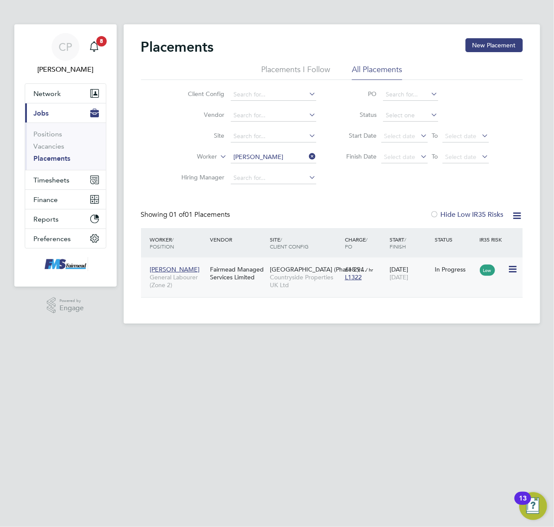
click at [306, 283] on span "Countryside Properties UK Ltd" at bounding box center [305, 281] width 71 height 16
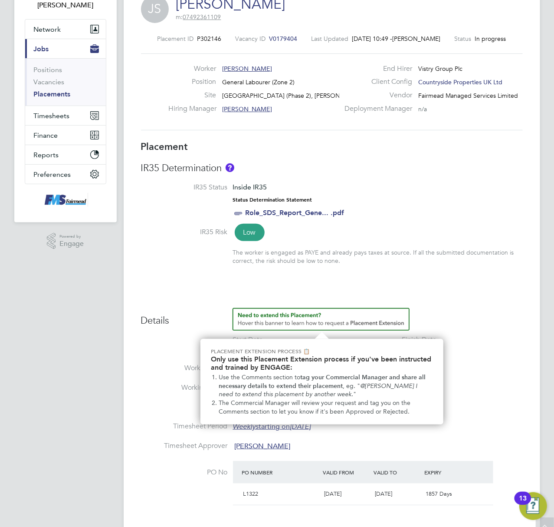
scroll to position [231, 0]
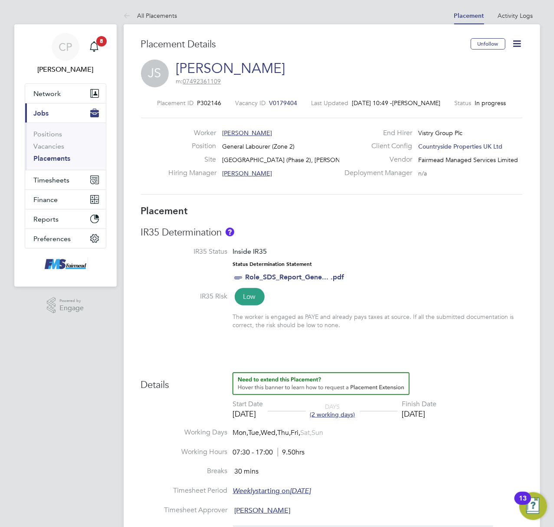
click at [513, 40] on icon at bounding box center [517, 43] width 11 height 11
click at [481, 64] on li "Edit Placement e" at bounding box center [489, 64] width 64 height 12
type input "[PERSON_NAME]"
type input "[DATE]"
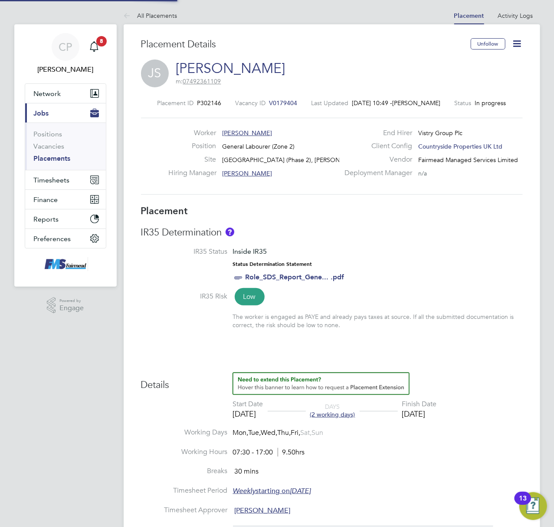
type input "[DATE]"
type input "07:30"
type input "17:00"
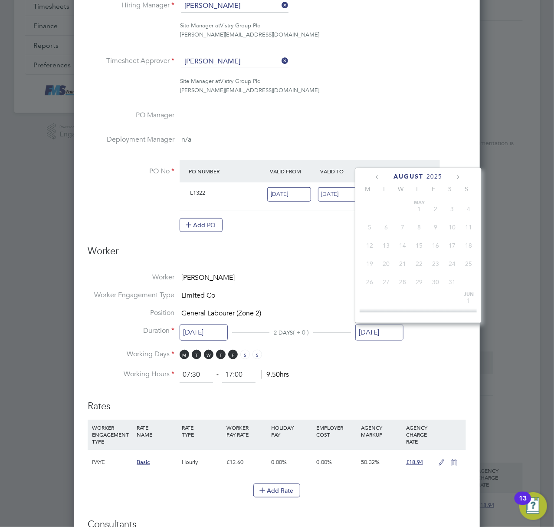
click at [385, 331] on input "[DATE]" at bounding box center [380, 332] width 48 height 16
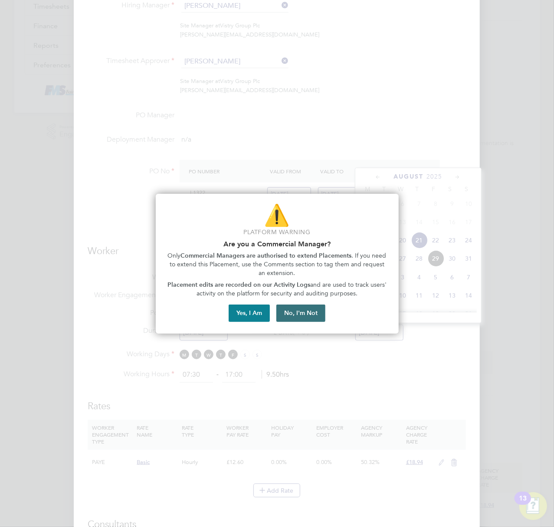
click at [303, 316] on button "No, I'm Not" at bounding box center [301, 312] width 49 height 17
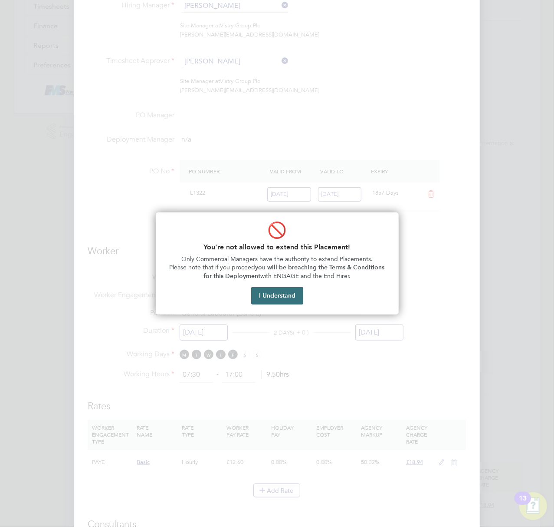
click at [286, 297] on button "I Understand" at bounding box center [277, 295] width 52 height 17
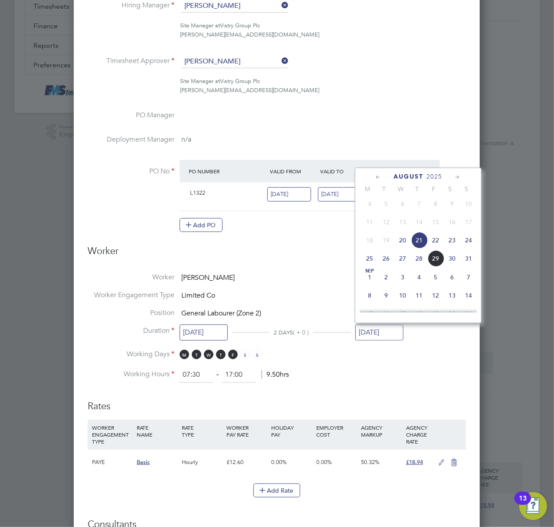
click at [436, 266] on span "29" at bounding box center [436, 258] width 16 height 16
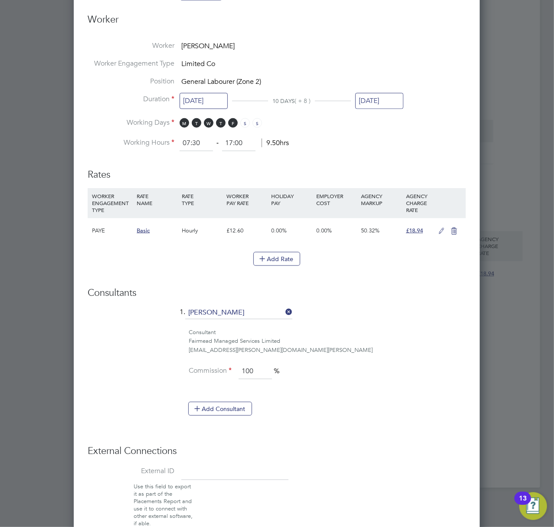
scroll to position [458, 0]
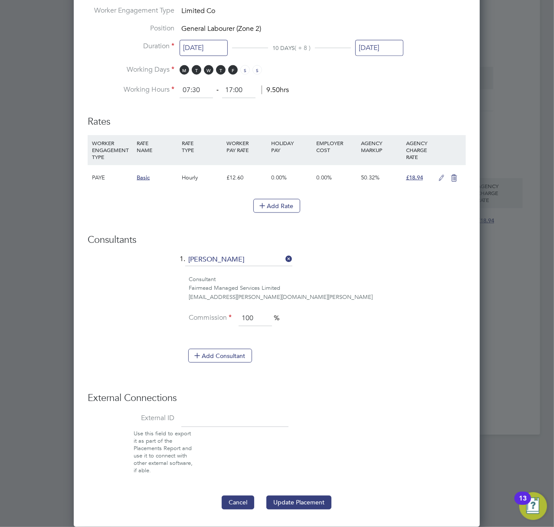
click at [230, 502] on button "Cancel" at bounding box center [238, 502] width 33 height 14
type input "[DATE]"
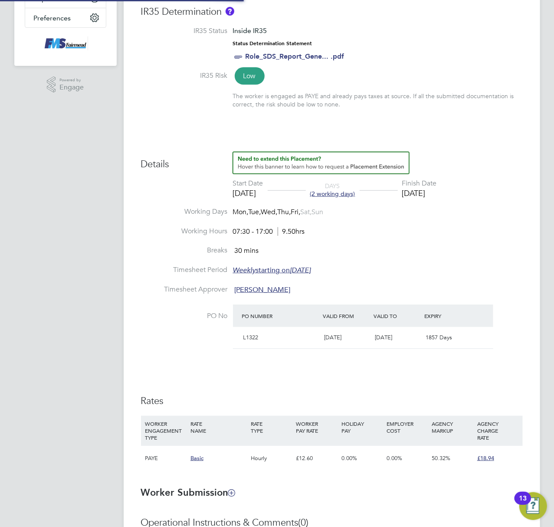
scroll to position [0, 0]
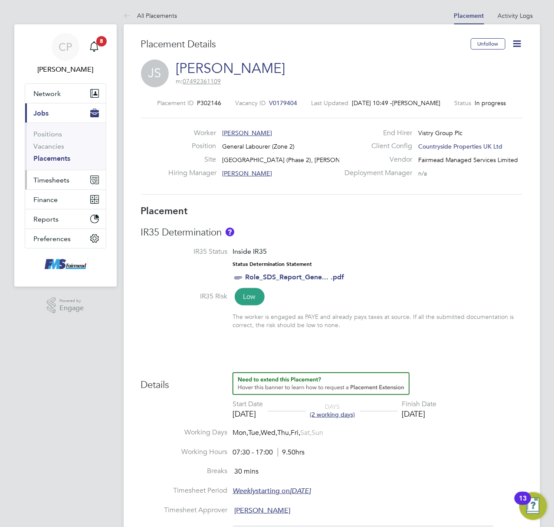
click at [58, 175] on button "Timesheets" at bounding box center [65, 179] width 81 height 19
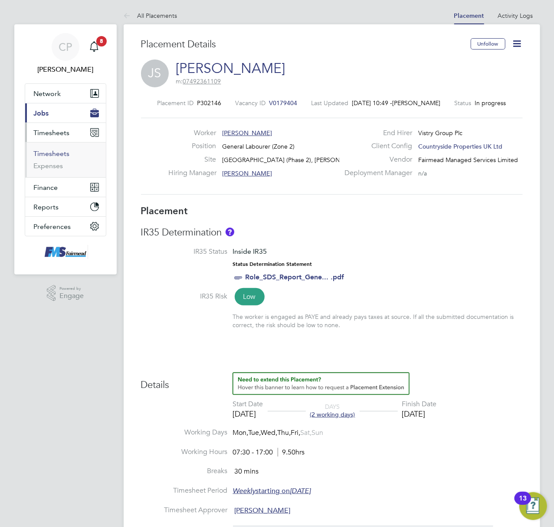
click at [63, 152] on link "Timesheets" at bounding box center [52, 153] width 36 height 8
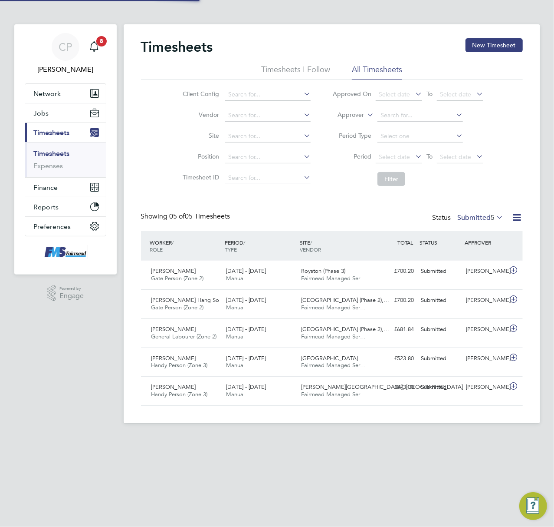
scroll to position [22, 76]
click at [479, 47] on button "New Timesheet" at bounding box center [494, 45] width 57 height 14
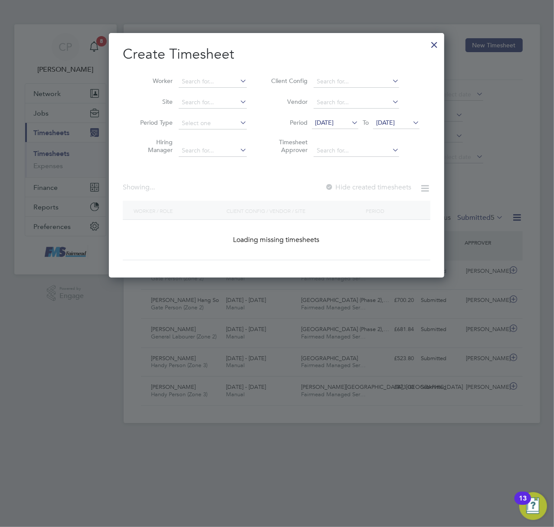
scroll to position [655, 336]
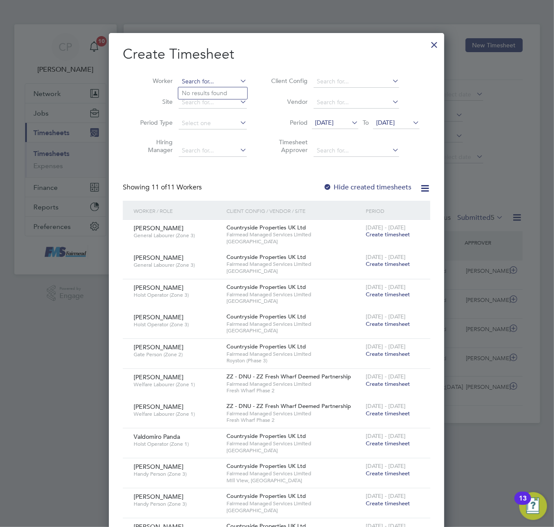
click at [221, 79] on input at bounding box center [213, 82] width 68 height 12
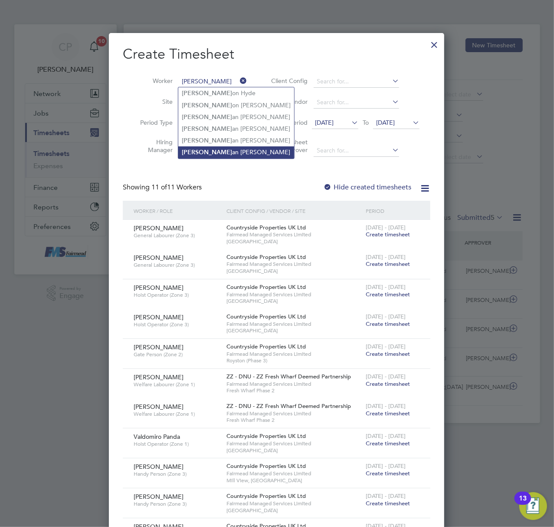
click at [223, 147] on li "[PERSON_NAME] an [PERSON_NAME]" at bounding box center [236, 152] width 116 height 12
type input "[PERSON_NAME]"
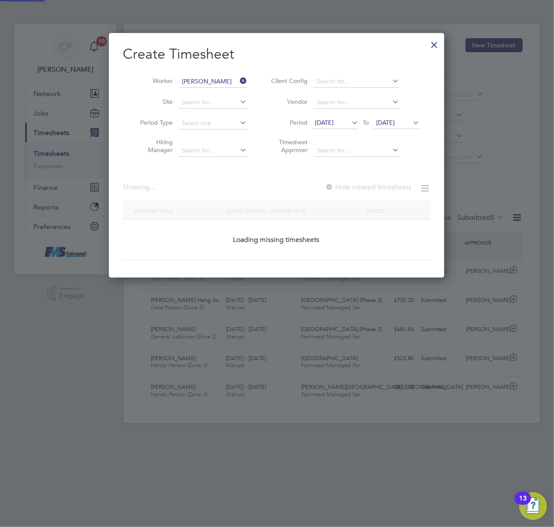
scroll to position [245, 336]
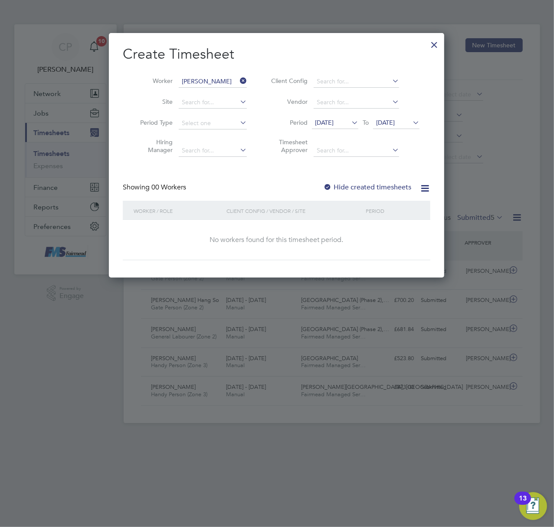
click at [332, 122] on span "[DATE]" at bounding box center [324, 123] width 19 height 8
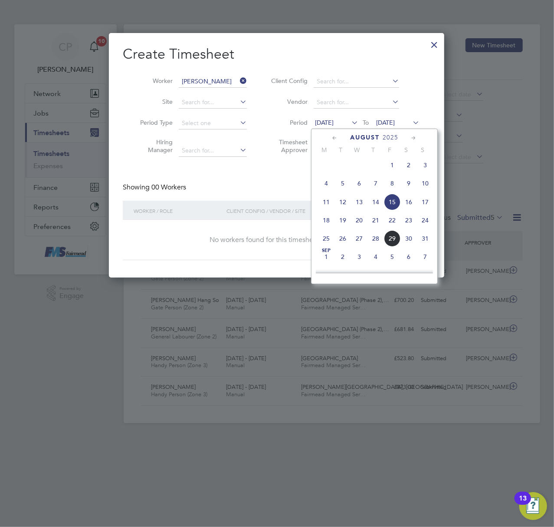
click at [325, 241] on span "25" at bounding box center [326, 238] width 16 height 16
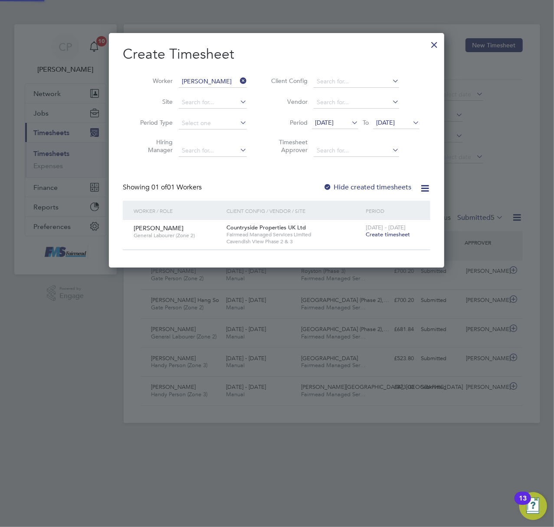
scroll to position [234, 336]
click at [372, 232] on span "Create timesheet" at bounding box center [388, 234] width 44 height 7
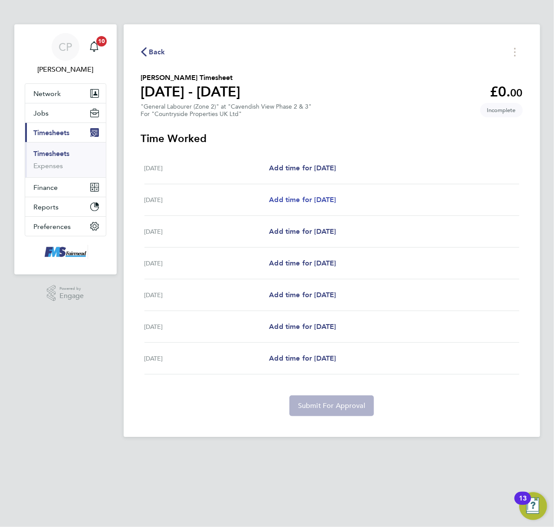
click at [295, 200] on span "Add time for [DATE]" at bounding box center [302, 199] width 67 height 8
select select "30"
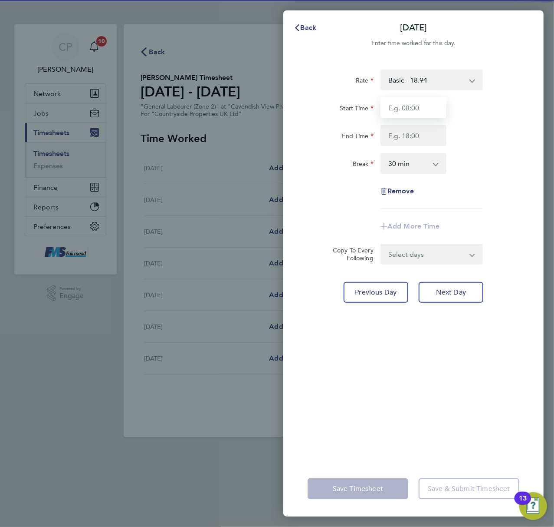
click at [433, 103] on input "Start Time" at bounding box center [414, 107] width 66 height 21
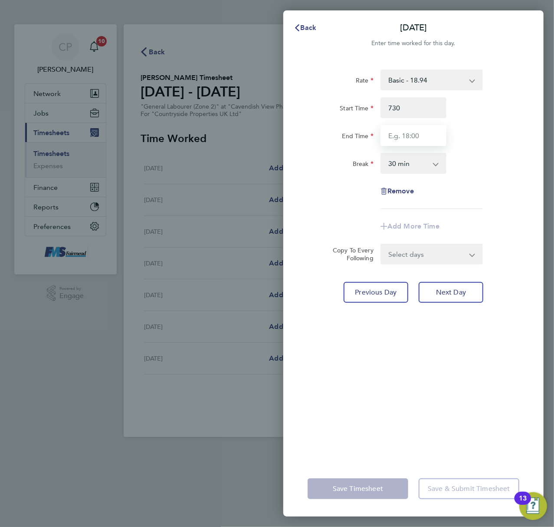
type input "07:30"
click at [403, 138] on input "End Time" at bounding box center [414, 135] width 66 height 21
type input "7"
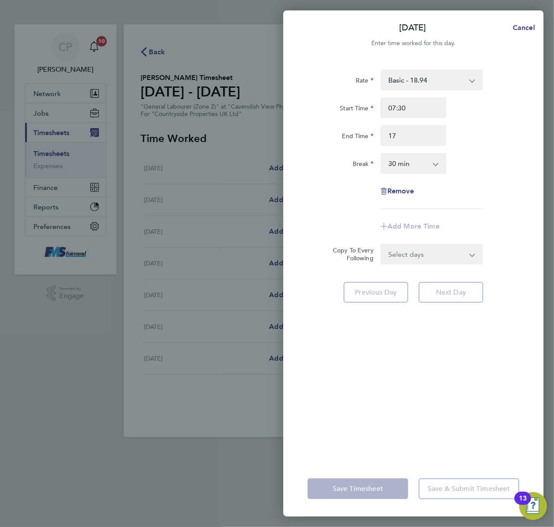
type input "17:00"
click at [491, 172] on div "Break 0 min 15 min 30 min 45 min 60 min 75 min 90 min" at bounding box center [413, 163] width 219 height 21
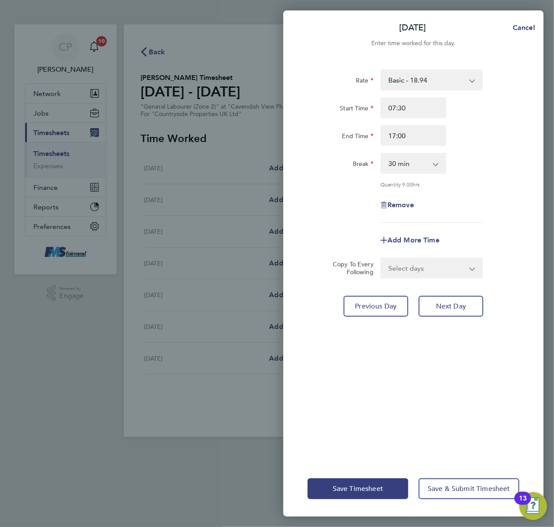
drag, startPoint x: 474, startPoint y: 268, endPoint x: 471, endPoint y: 273, distance: 5.7
click at [474, 268] on app-icon-cross-button at bounding box center [478, 267] width 10 height 19
drag, startPoint x: 465, startPoint y: 266, endPoint x: 458, endPoint y: 276, distance: 12.5
click at [465, 266] on select "Select days Day Weekday (Mon-Fri) Weekend (Sat-Sun) [DATE] [DATE] [DATE] [DATE]…" at bounding box center [427, 267] width 91 height 19
select select "WEEKDAY"
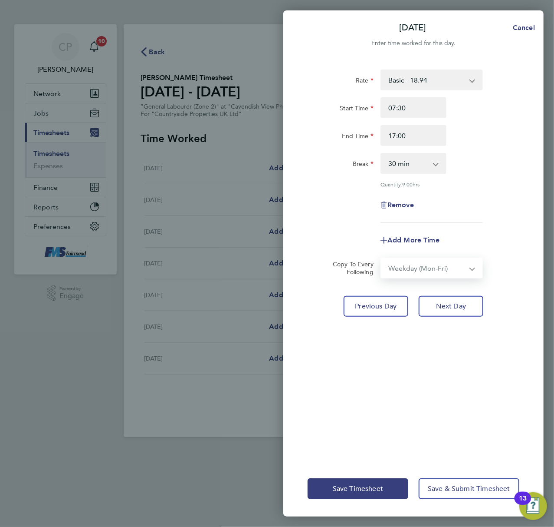
click at [382, 258] on select "Select days Day Weekday (Mon-Fri) Weekend (Sat-Sun) [DATE] [DATE] [DATE] [DATE]…" at bounding box center [427, 267] width 91 height 19
select select "[DATE]"
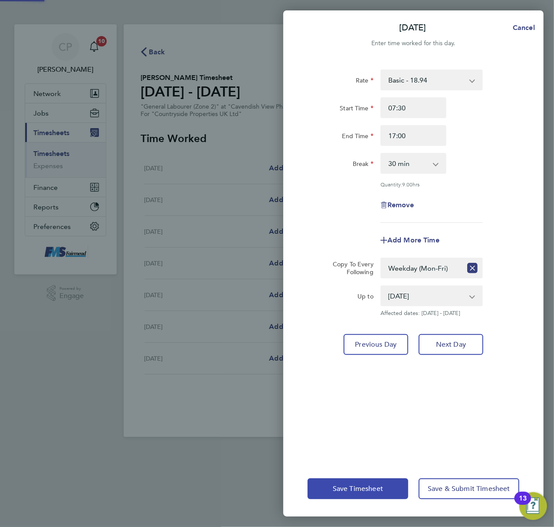
click at [383, 480] on button "Save Timesheet" at bounding box center [358, 488] width 101 height 21
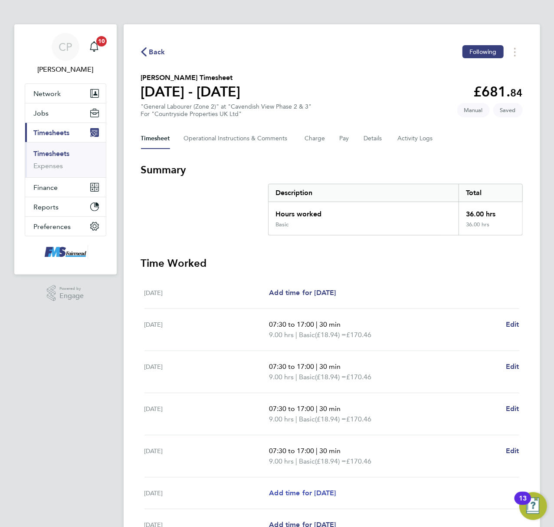
click at [335, 490] on span "Add time for [DATE]" at bounding box center [302, 492] width 67 height 8
select select "30"
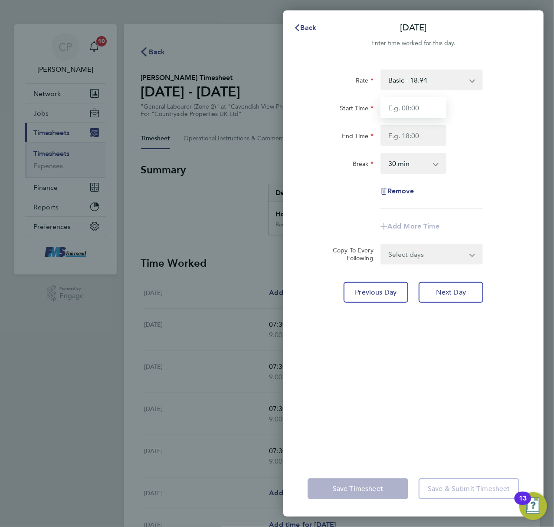
click at [405, 112] on input "Start Time" at bounding box center [414, 107] width 66 height 21
type input "1"
type input "07:30"
click at [419, 133] on input "End Time" at bounding box center [414, 135] width 66 height 21
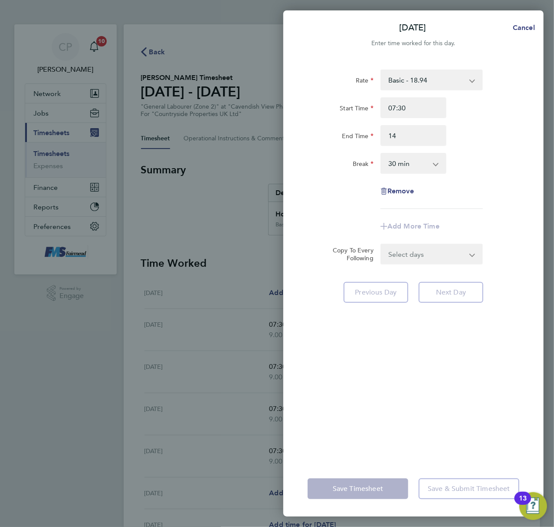
type input "14:00"
click at [457, 138] on div "End Time 14:00" at bounding box center [413, 135] width 219 height 21
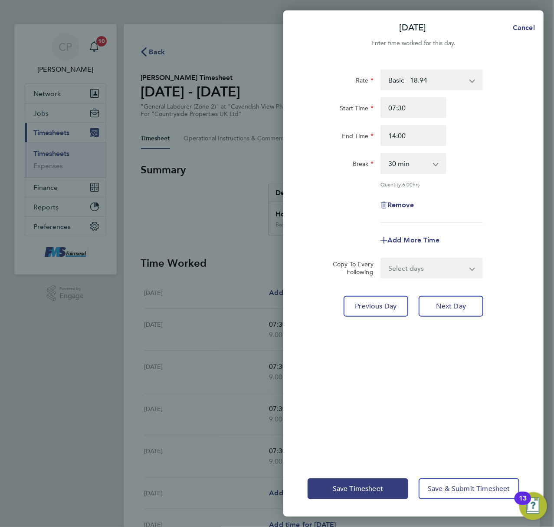
click at [353, 476] on div "Save Timesheet Save & Submit Timesheet" at bounding box center [413, 489] width 260 height 56
click at [352, 493] on button "Save Timesheet" at bounding box center [358, 488] width 101 height 21
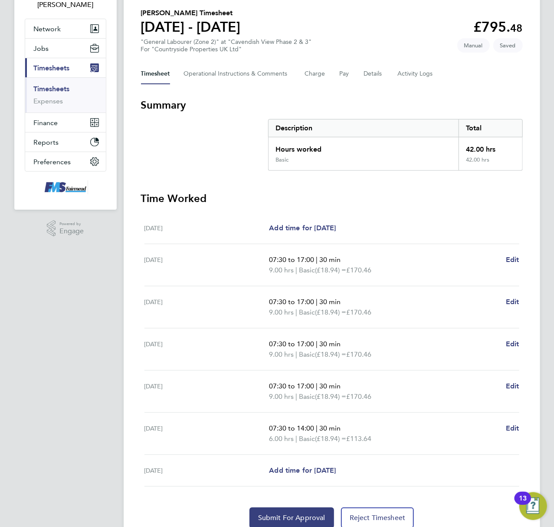
scroll to position [102, 0]
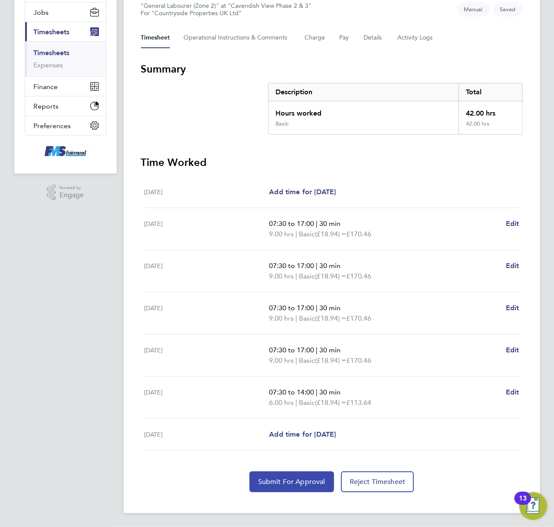
click at [276, 474] on button "Submit For Approval" at bounding box center [292, 481] width 85 height 21
click at [63, 54] on link "Timesheets" at bounding box center [52, 53] width 36 height 8
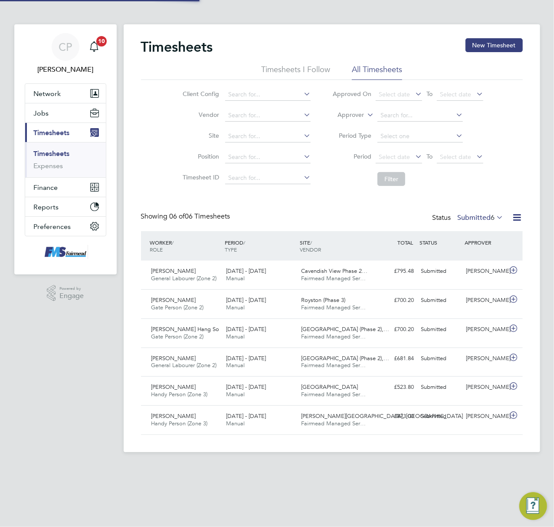
scroll to position [4, 4]
click at [489, 43] on button "New Timesheet" at bounding box center [494, 45] width 57 height 14
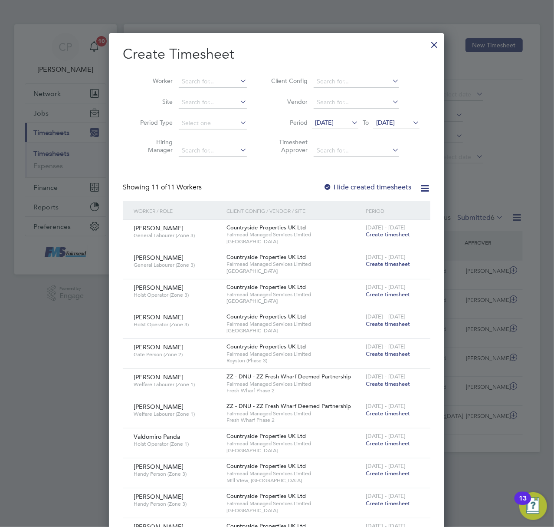
scroll to position [655, 336]
click at [217, 76] on input at bounding box center [213, 82] width 68 height 12
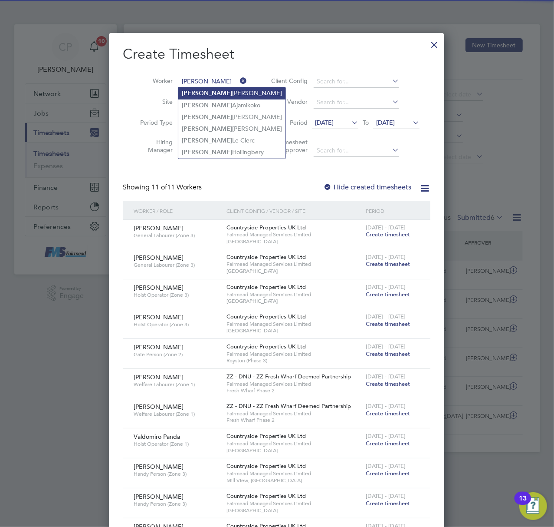
click at [212, 91] on li "[PERSON_NAME]" at bounding box center [231, 93] width 107 height 12
type input "[PERSON_NAME]"
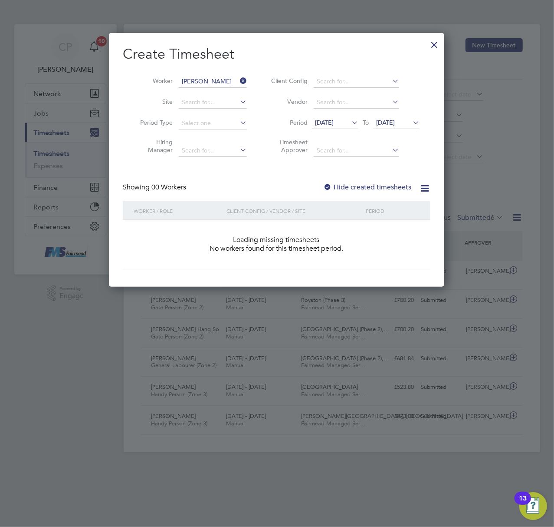
scroll to position [4, 4]
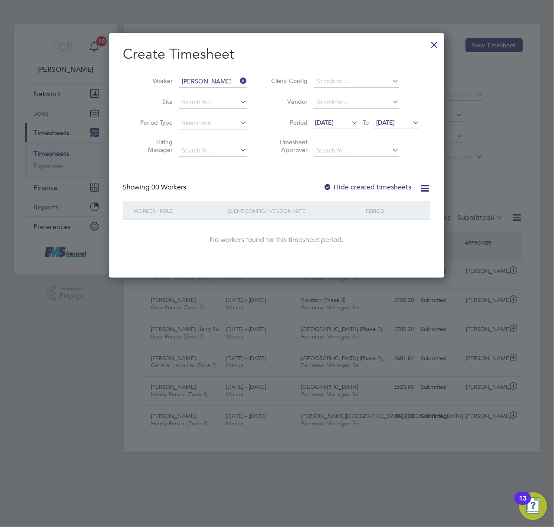
click at [349, 186] on label "Hide created timesheets" at bounding box center [367, 187] width 88 height 9
click at [325, 116] on li "Period [DATE] To [DATE]" at bounding box center [344, 123] width 173 height 21
click at [317, 121] on span "[DATE]" at bounding box center [324, 123] width 19 height 8
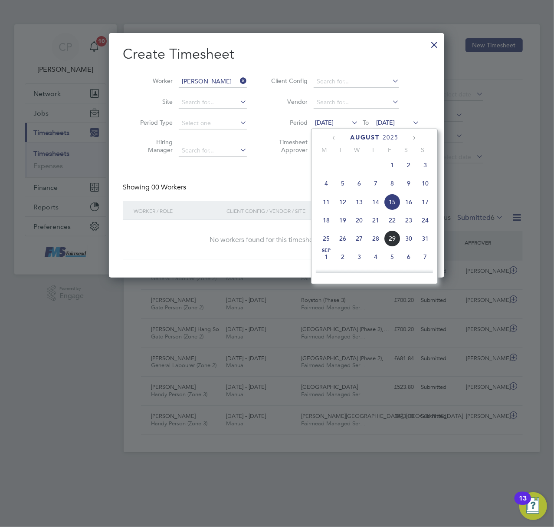
click at [330, 242] on span "25" at bounding box center [326, 238] width 16 height 16
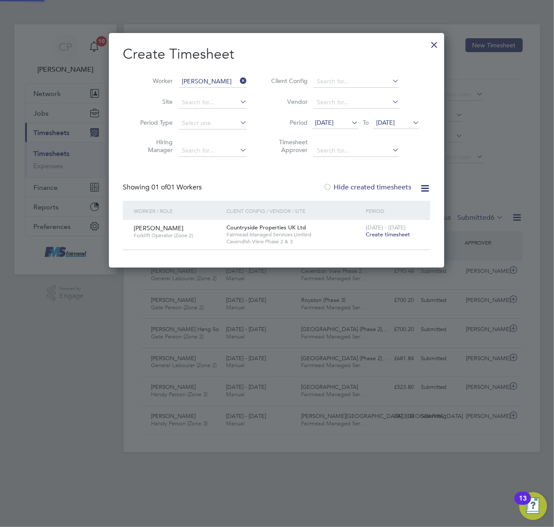
click at [388, 230] on div "[DATE] - [DATE] Create timesheet" at bounding box center [393, 231] width 58 height 23
click at [386, 234] on span "Create timesheet" at bounding box center [388, 234] width 44 height 7
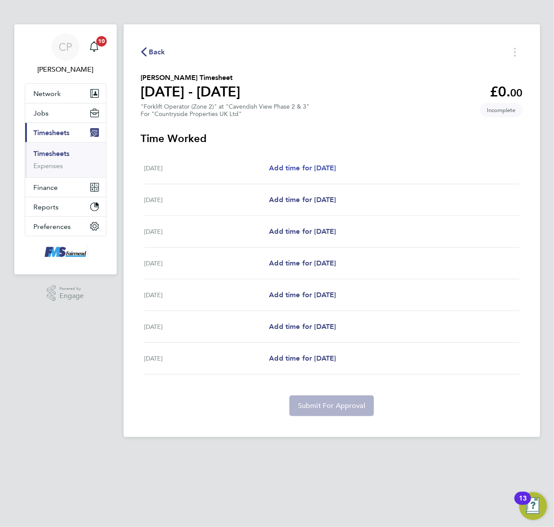
click at [294, 164] on span "Add time for [DATE]" at bounding box center [302, 168] width 67 height 8
select select "30"
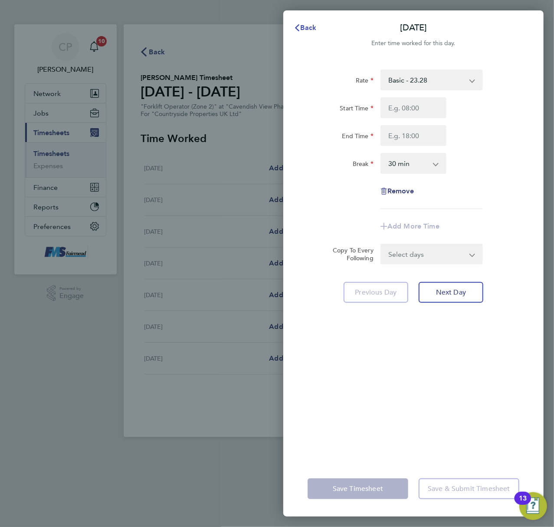
drag, startPoint x: 308, startPoint y: 24, endPoint x: 313, endPoint y: 61, distance: 36.8
click at [308, 23] on span "Back" at bounding box center [309, 27] width 16 height 8
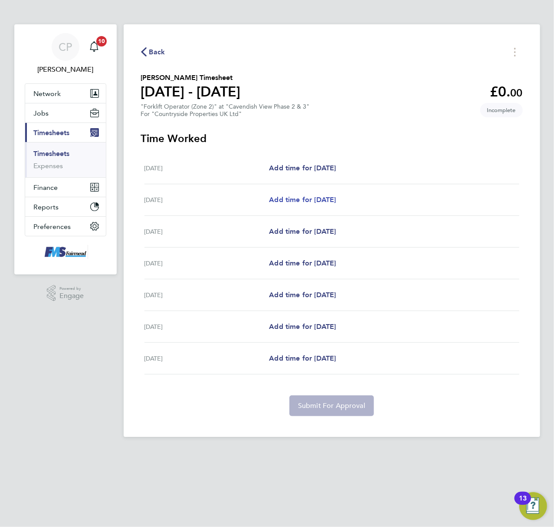
click at [297, 197] on span "Add time for [DATE]" at bounding box center [302, 199] width 67 height 8
select select "30"
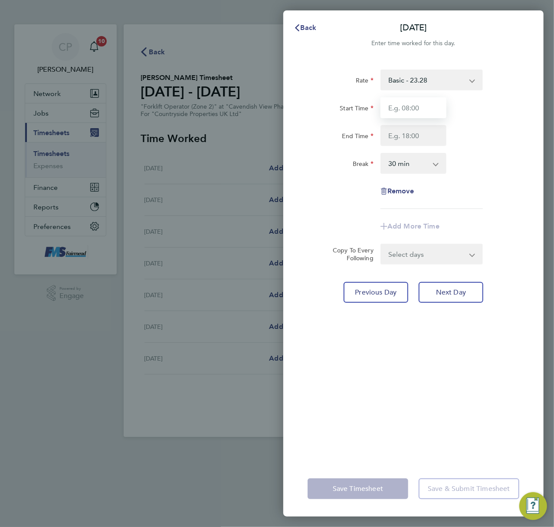
click at [405, 107] on input "Start Time" at bounding box center [414, 107] width 66 height 21
type input "07:30"
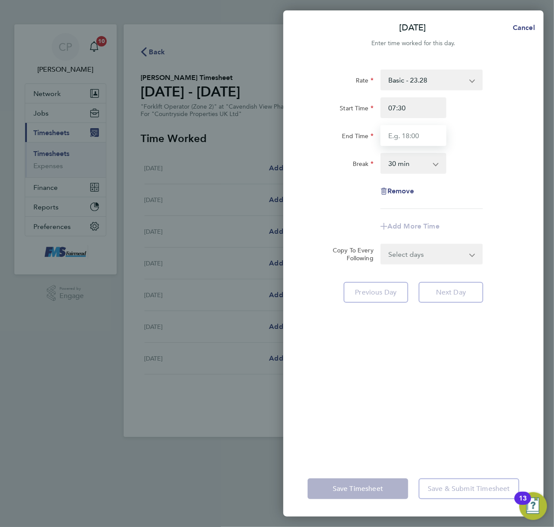
click at [394, 140] on input "End Time" at bounding box center [414, 135] width 66 height 21
type input "17:00"
click at [486, 148] on div "Rate Basic - 23.28 Start Time 07:30 End Time 17:00 Break 0 min 15 min 30 min 45…" at bounding box center [414, 138] width 212 height 139
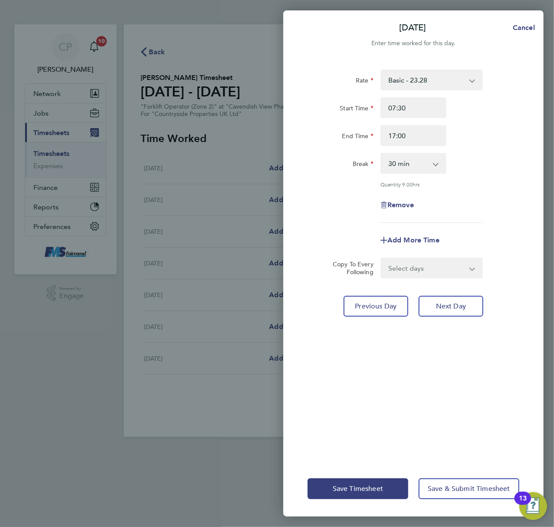
click at [432, 258] on select "Select days Day Weekday (Mon-Fri) Weekend (Sat-Sun) [DATE] [DATE] [DATE] [DATE]…" at bounding box center [427, 267] width 91 height 19
select select "WEEKDAY"
click at [382, 258] on select "Select days Day Weekday (Mon-Fri) Weekend (Sat-Sun) [DATE] [DATE] [DATE] [DATE]…" at bounding box center [427, 267] width 91 height 19
select select "[DATE]"
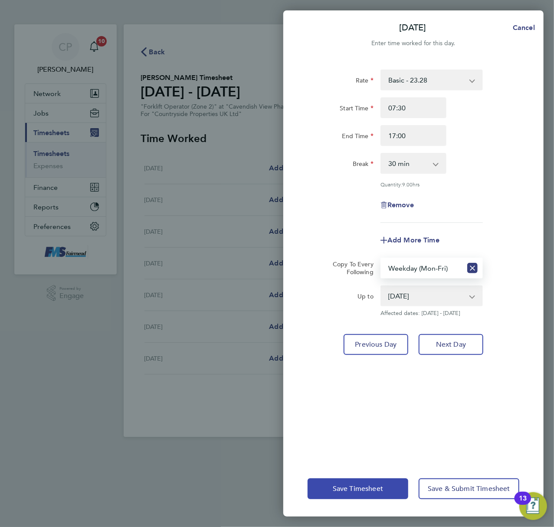
click at [339, 491] on span "Save Timesheet" at bounding box center [358, 488] width 50 height 9
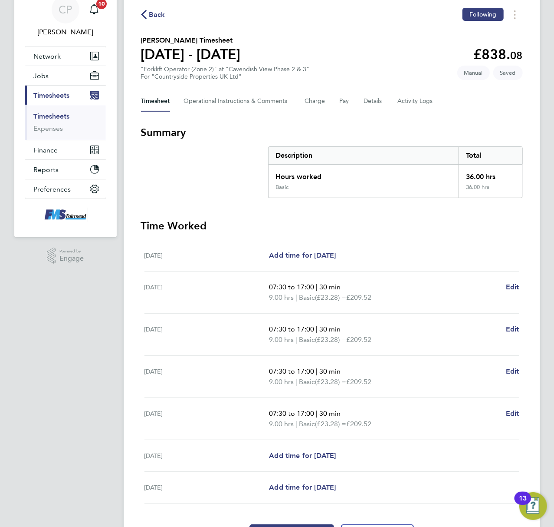
scroll to position [91, 0]
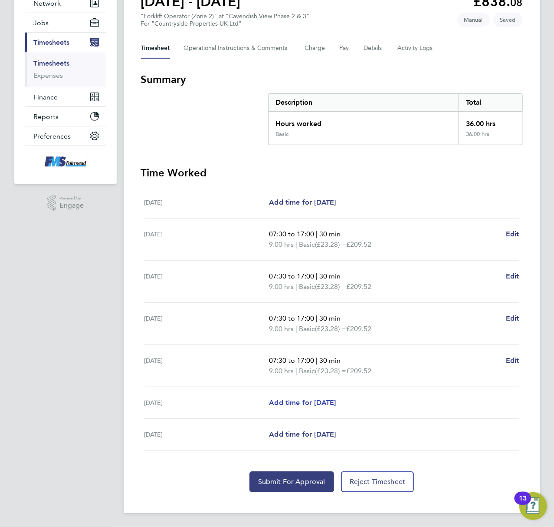
click at [310, 403] on span "Add time for [DATE]" at bounding box center [302, 402] width 67 height 8
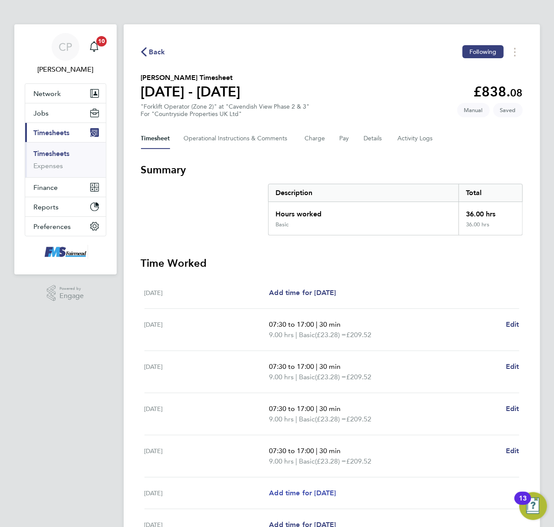
select select "30"
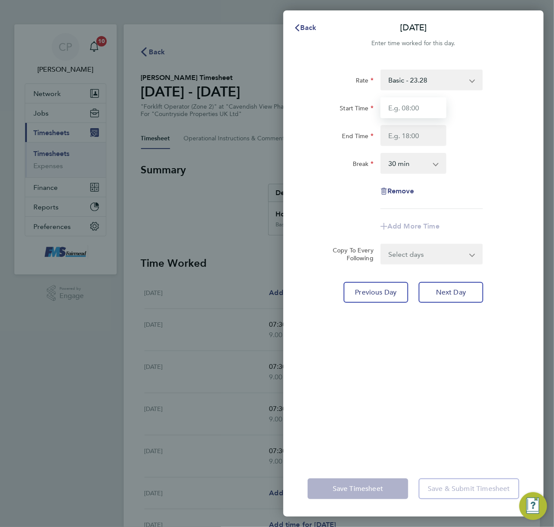
click at [419, 109] on input "Start Time" at bounding box center [414, 107] width 66 height 21
type input "07:30"
click at [405, 133] on input "End Time" at bounding box center [414, 135] width 66 height 21
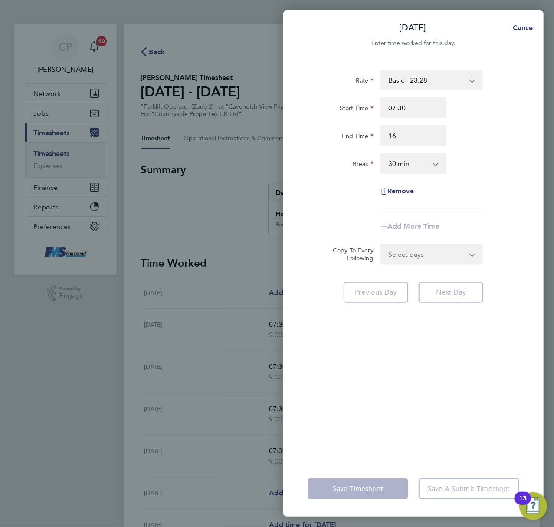
type input "16:00"
click at [455, 150] on div "Rate Basic - 23.28 Start Time 07:30 End Time 16:00 Break 0 min 15 min 30 min 45…" at bounding box center [414, 138] width 212 height 139
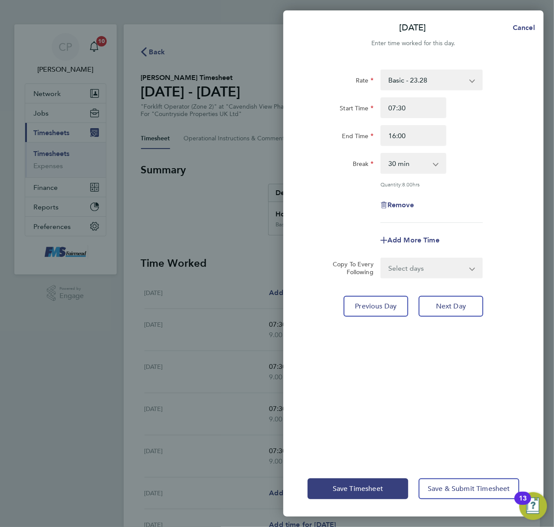
click at [418, 261] on select "Select days [DATE]" at bounding box center [427, 267] width 91 height 19
click at [491, 208] on div "Remove" at bounding box center [413, 204] width 219 height 21
click at [329, 485] on button "Save Timesheet" at bounding box center [358, 488] width 101 height 21
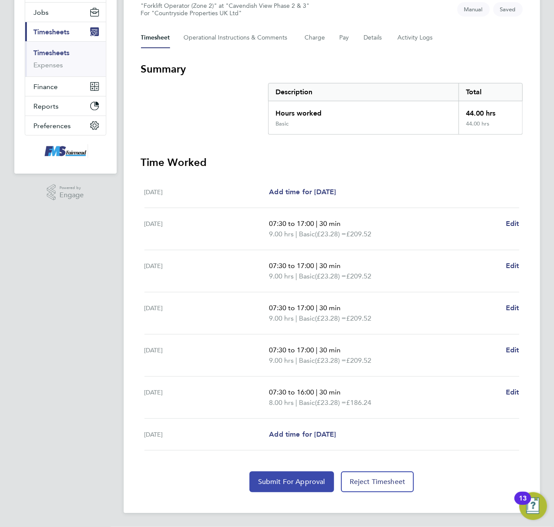
click at [289, 471] on button "Submit For Approval" at bounding box center [292, 481] width 85 height 21
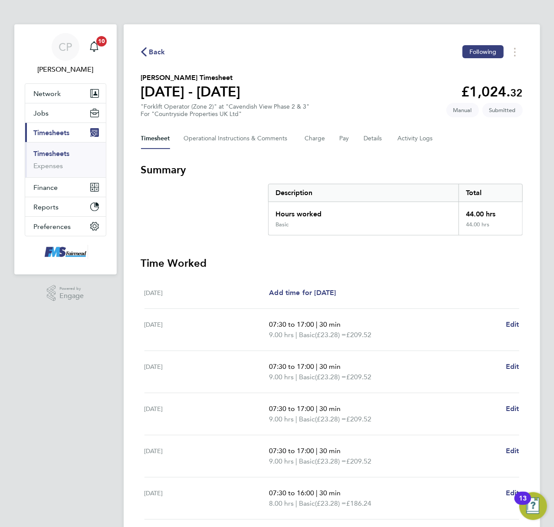
click at [57, 152] on link "Timesheets" at bounding box center [52, 153] width 36 height 8
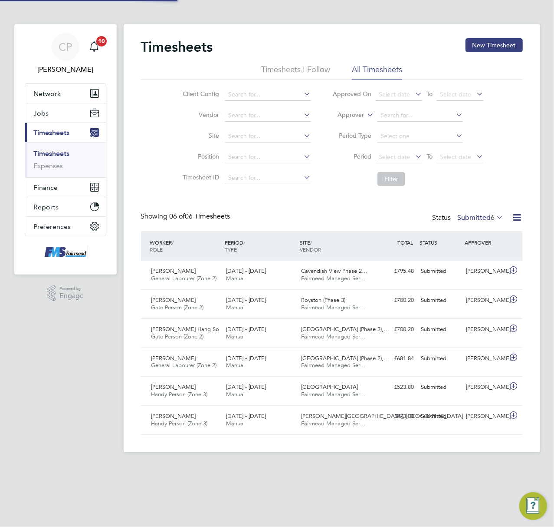
scroll to position [22, 76]
click at [54, 152] on link "Timesheets" at bounding box center [52, 153] width 36 height 8
click at [504, 43] on button "New Timesheet" at bounding box center [494, 45] width 57 height 14
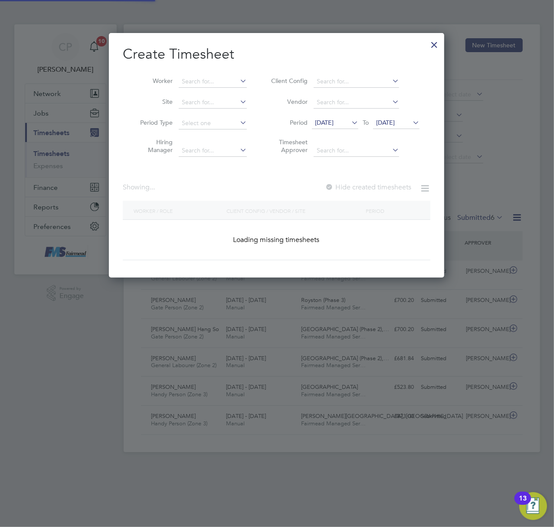
scroll to position [45, 4]
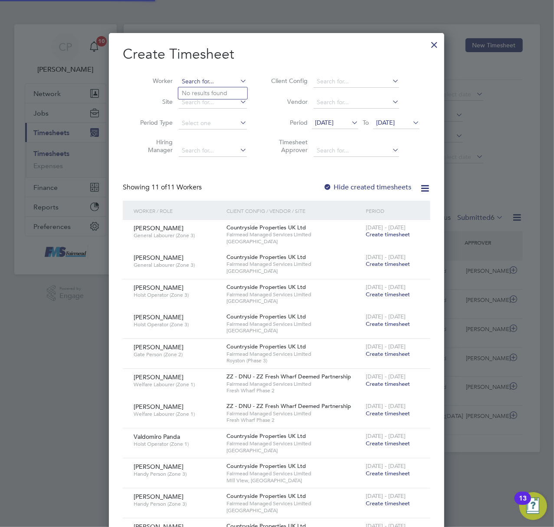
click at [202, 82] on input at bounding box center [213, 82] width 68 height 12
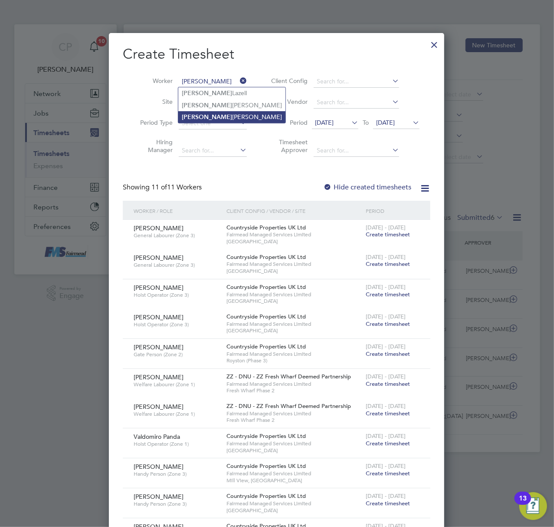
click at [214, 117] on li "[PERSON_NAME]" at bounding box center [231, 117] width 107 height 12
type input "[PERSON_NAME]"
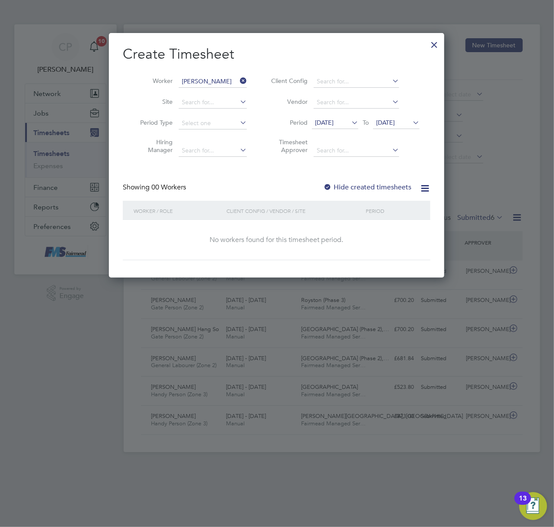
click at [334, 122] on span "[DATE]" at bounding box center [324, 123] width 19 height 8
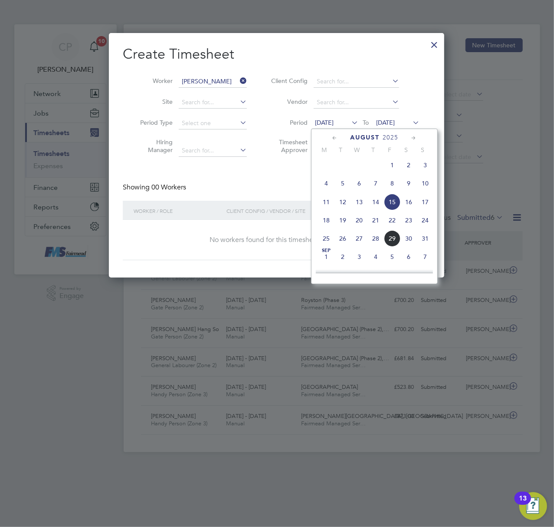
click at [328, 240] on span "25" at bounding box center [326, 238] width 16 height 16
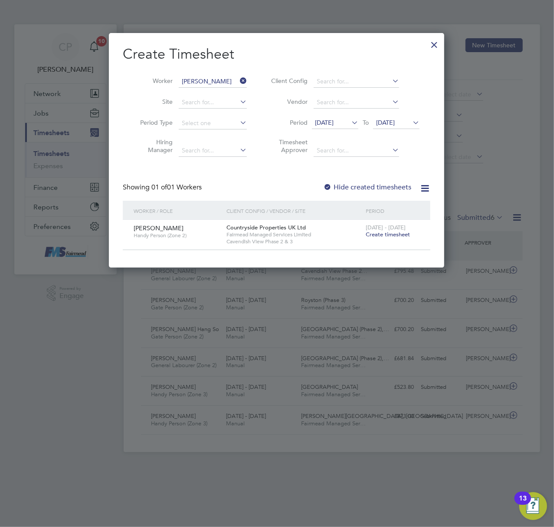
click at [387, 231] on span "Create timesheet" at bounding box center [388, 234] width 44 height 7
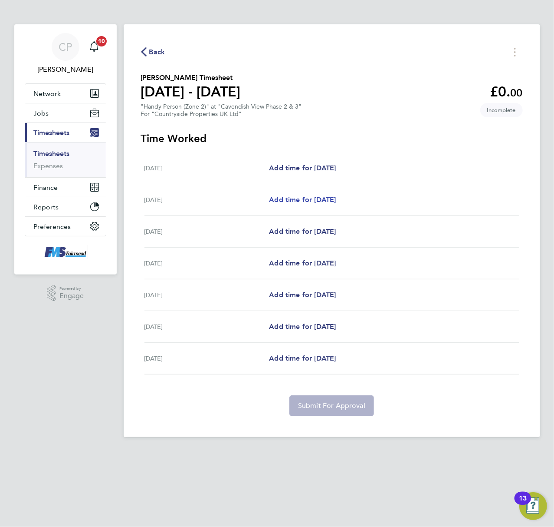
click at [297, 196] on span "Add time for [DATE]" at bounding box center [302, 199] width 67 height 8
select select "30"
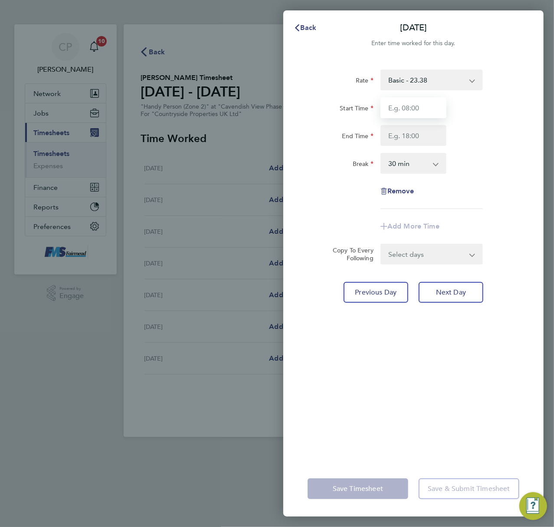
click at [412, 115] on input "Start Time" at bounding box center [414, 107] width 66 height 21
type input "07:30"
click at [388, 136] on input "End Time" at bounding box center [414, 135] width 66 height 21
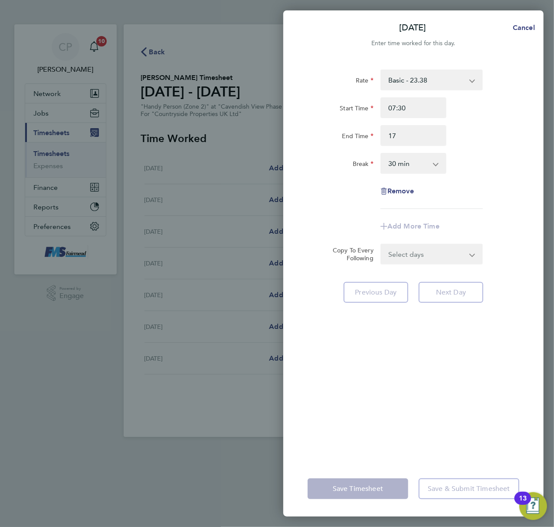
type input "17:00"
click at [484, 124] on div "Start Time 07:30 End Time 17:00" at bounding box center [413, 121] width 219 height 49
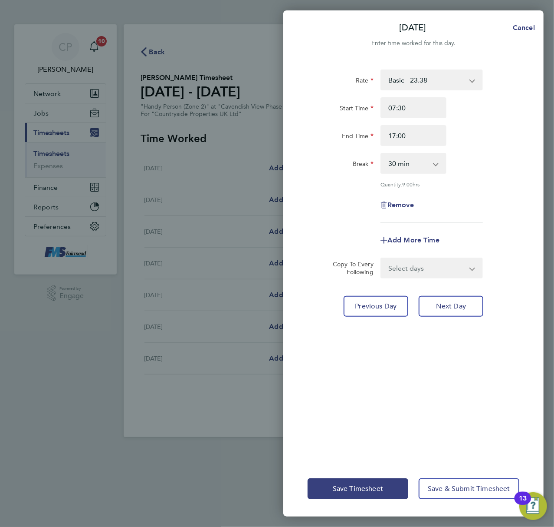
click at [465, 273] on select "Select days Day Weekday (Mon-Fri) Weekend (Sat-Sun) [DATE] [DATE] [DATE] [DATE]…" at bounding box center [427, 267] width 91 height 19
select select "WEEKDAY"
click at [382, 258] on select "Select days Day Weekday (Mon-Fri) Weekend (Sat-Sun) [DATE] [DATE] [DATE] [DATE]…" at bounding box center [427, 267] width 91 height 19
select select "[DATE]"
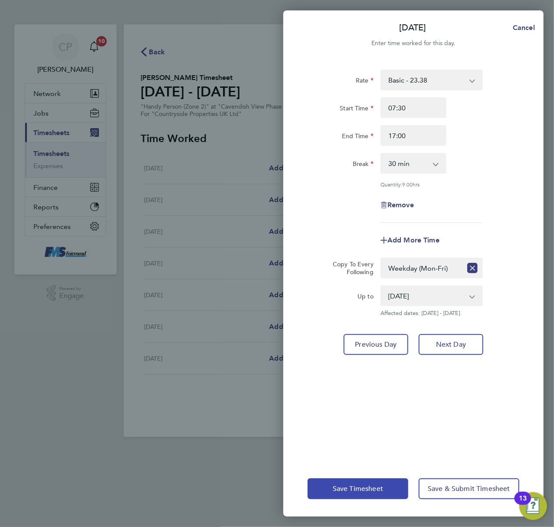
click at [360, 481] on button "Save Timesheet" at bounding box center [358, 488] width 101 height 21
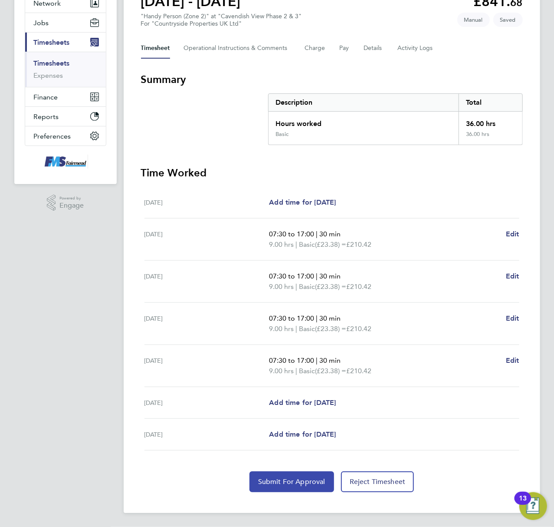
click at [281, 485] on button "Submit For Approval" at bounding box center [292, 481] width 85 height 21
click at [46, 62] on link "Timesheets" at bounding box center [52, 63] width 36 height 8
